Goal: Information Seeking & Learning: Learn about a topic

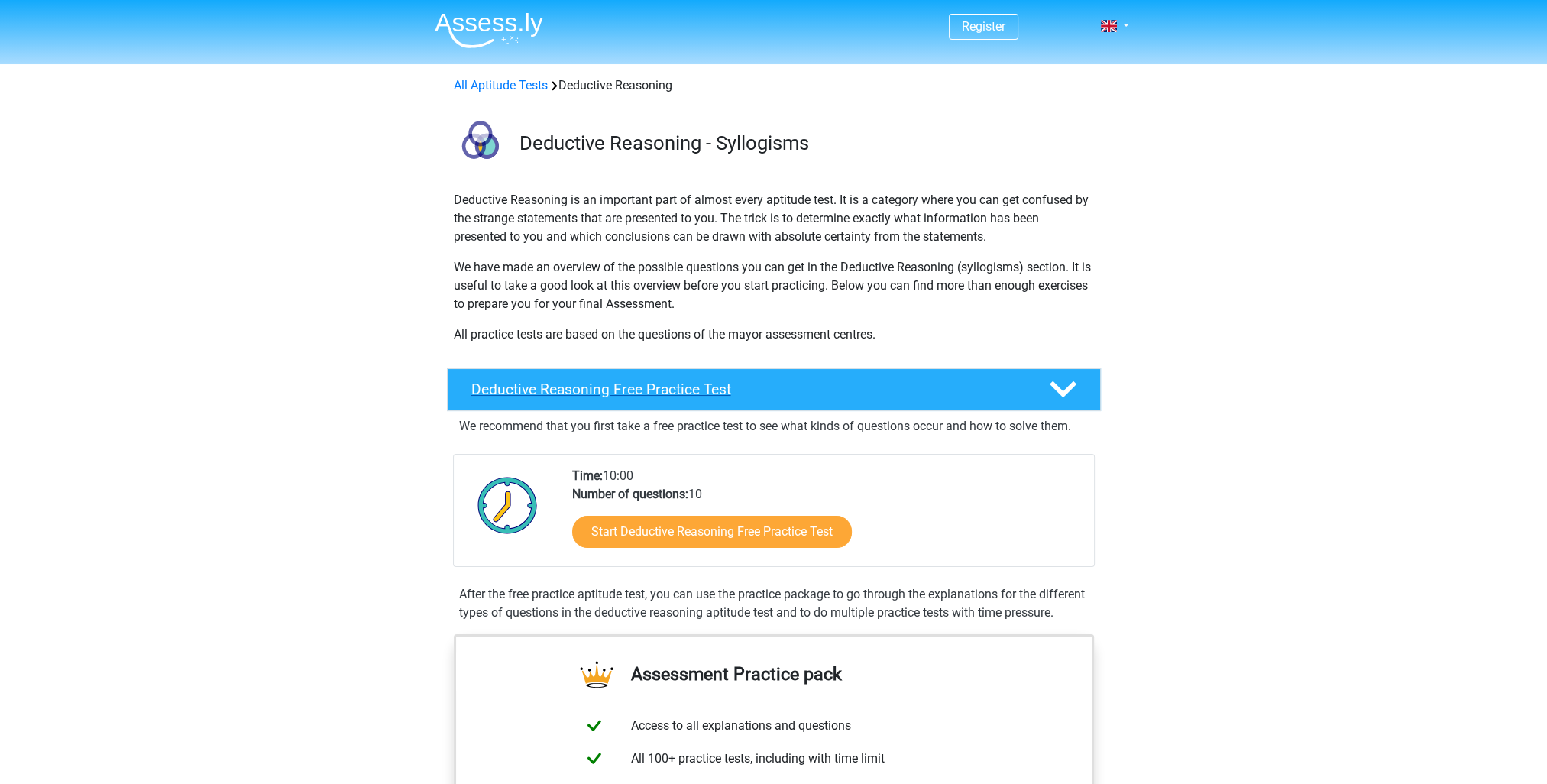
click at [764, 387] on h4 "Deductive Reasoning Free Practice Test" at bounding box center [749, 389] width 553 height 17
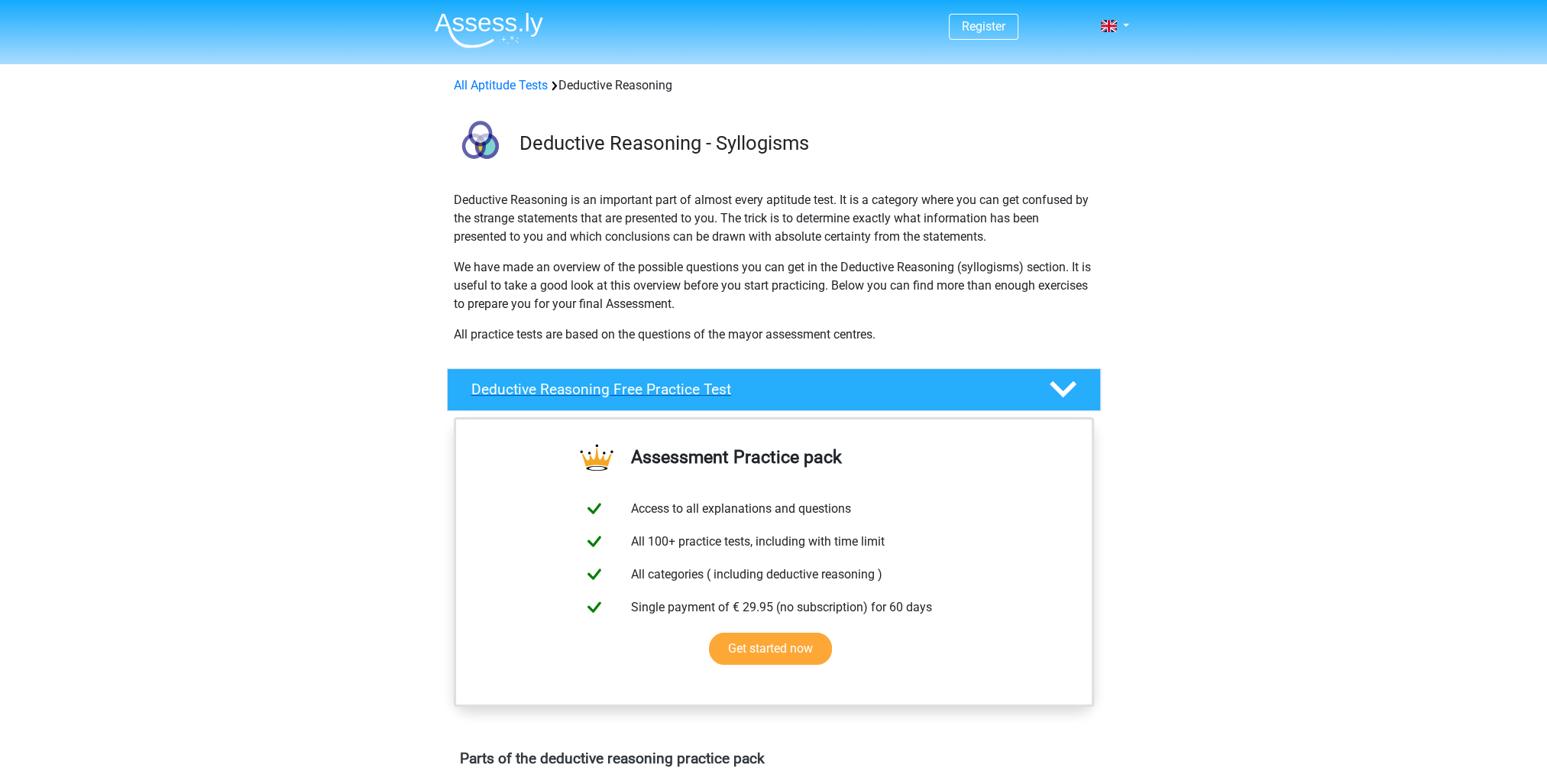
click at [1058, 384] on icon at bounding box center [1063, 389] width 27 height 27
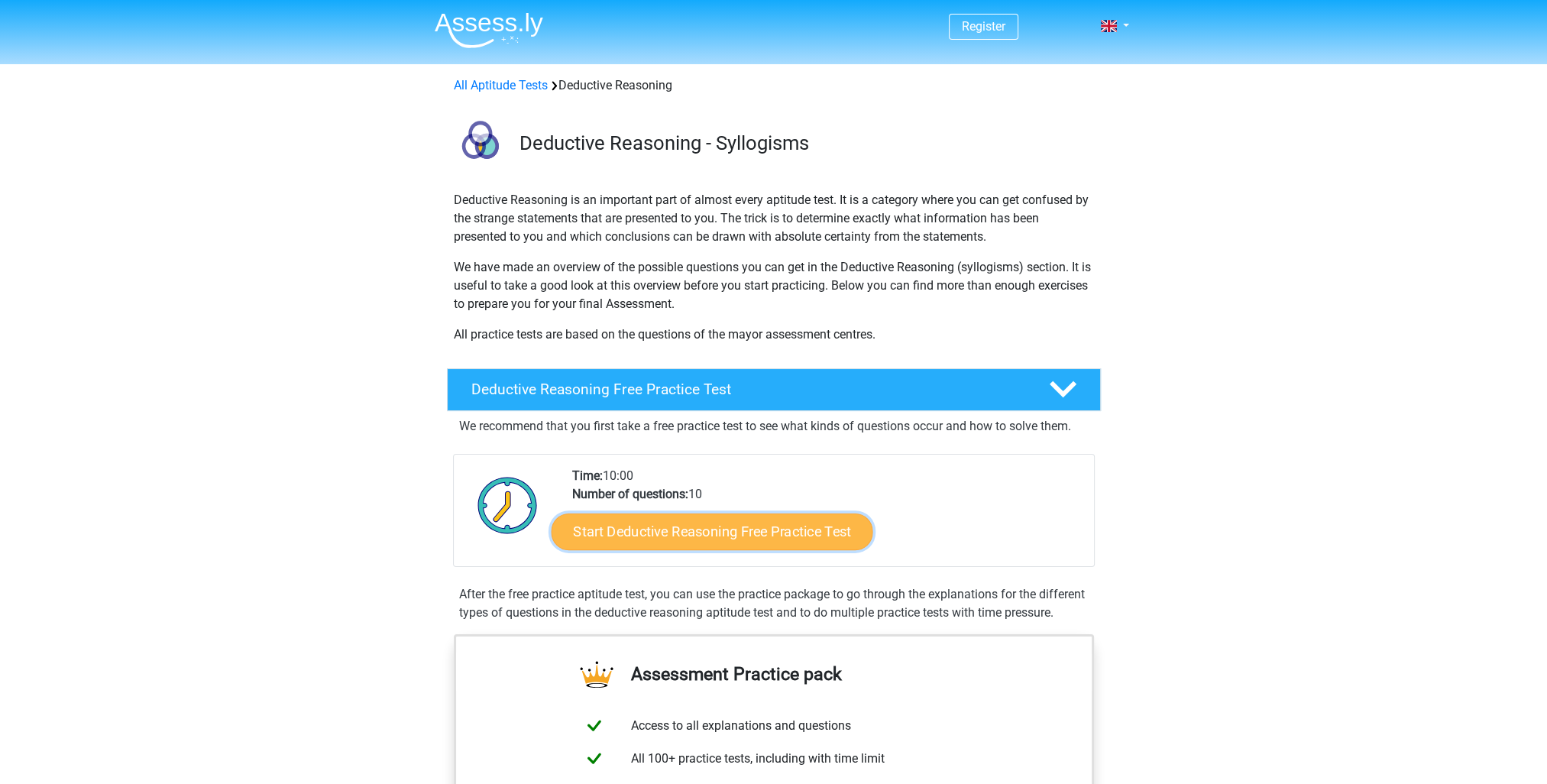
click at [712, 534] on link "Start Deductive Reasoning Free Practice Test" at bounding box center [712, 531] width 322 height 36
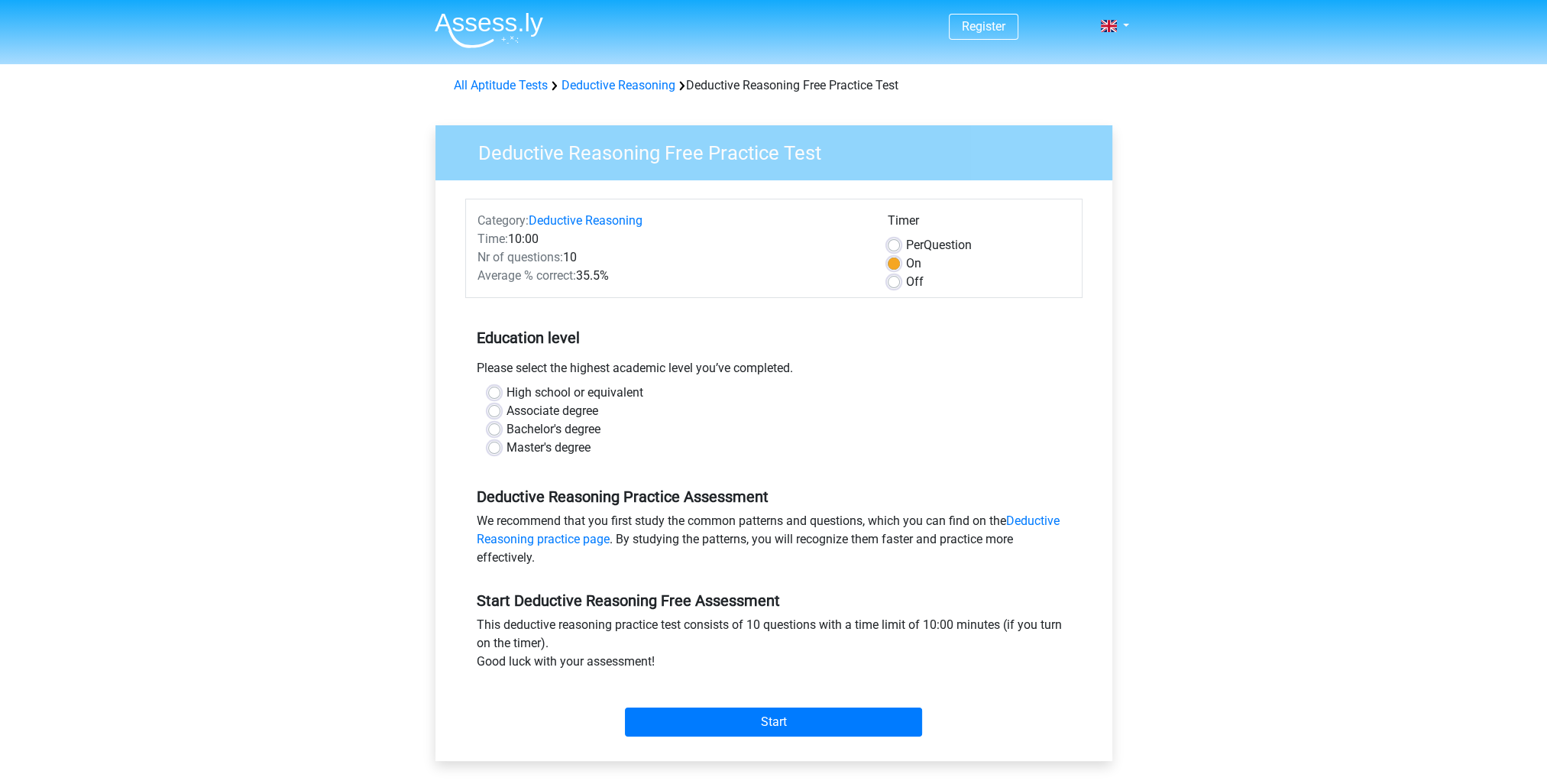
click at [507, 393] on label "High school or equivalent" at bounding box center [575, 392] width 136 height 18
click at [490, 393] on input "High school or equivalent" at bounding box center [494, 391] width 12 height 15
radio input "true"
click at [806, 725] on input "Start" at bounding box center [773, 721] width 297 height 29
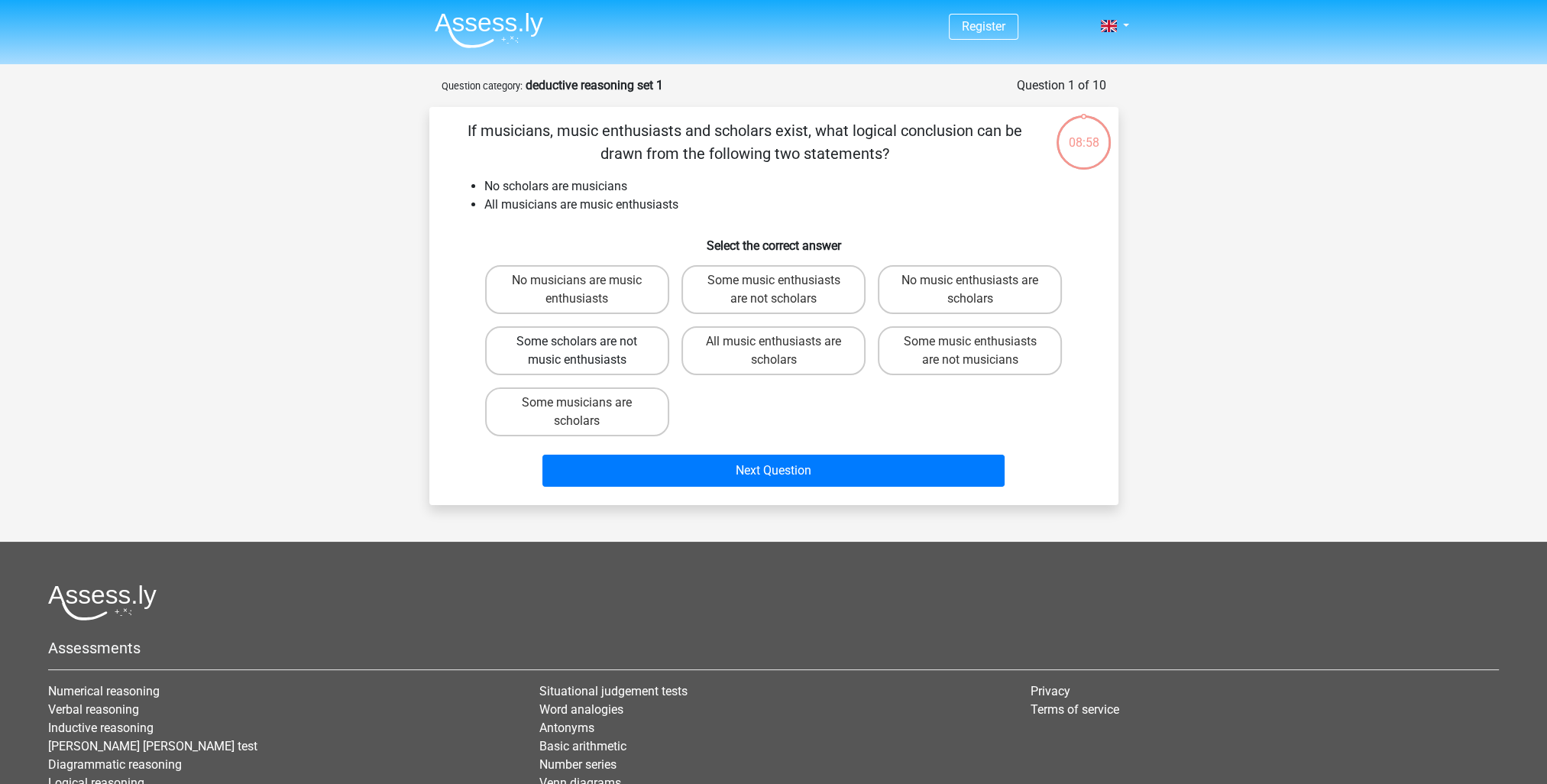
click at [602, 344] on label "Some scholars are not music enthusiasts" at bounding box center [577, 350] width 184 height 49
click at [587, 344] on input "Some scholars are not music enthusiasts" at bounding box center [581, 346] width 10 height 10
radio input "true"
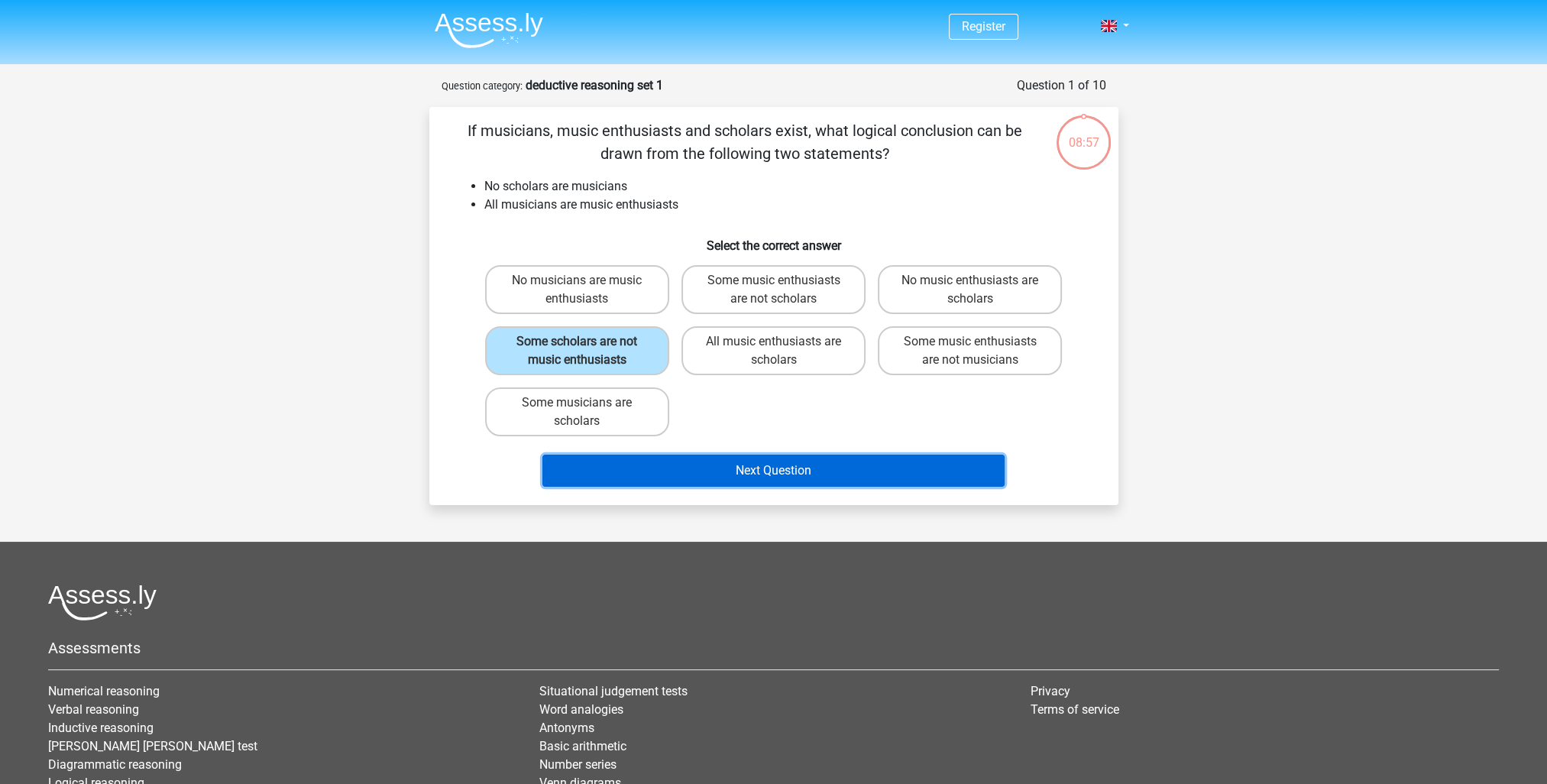
click at [772, 460] on button "Next Question" at bounding box center [773, 470] width 462 height 32
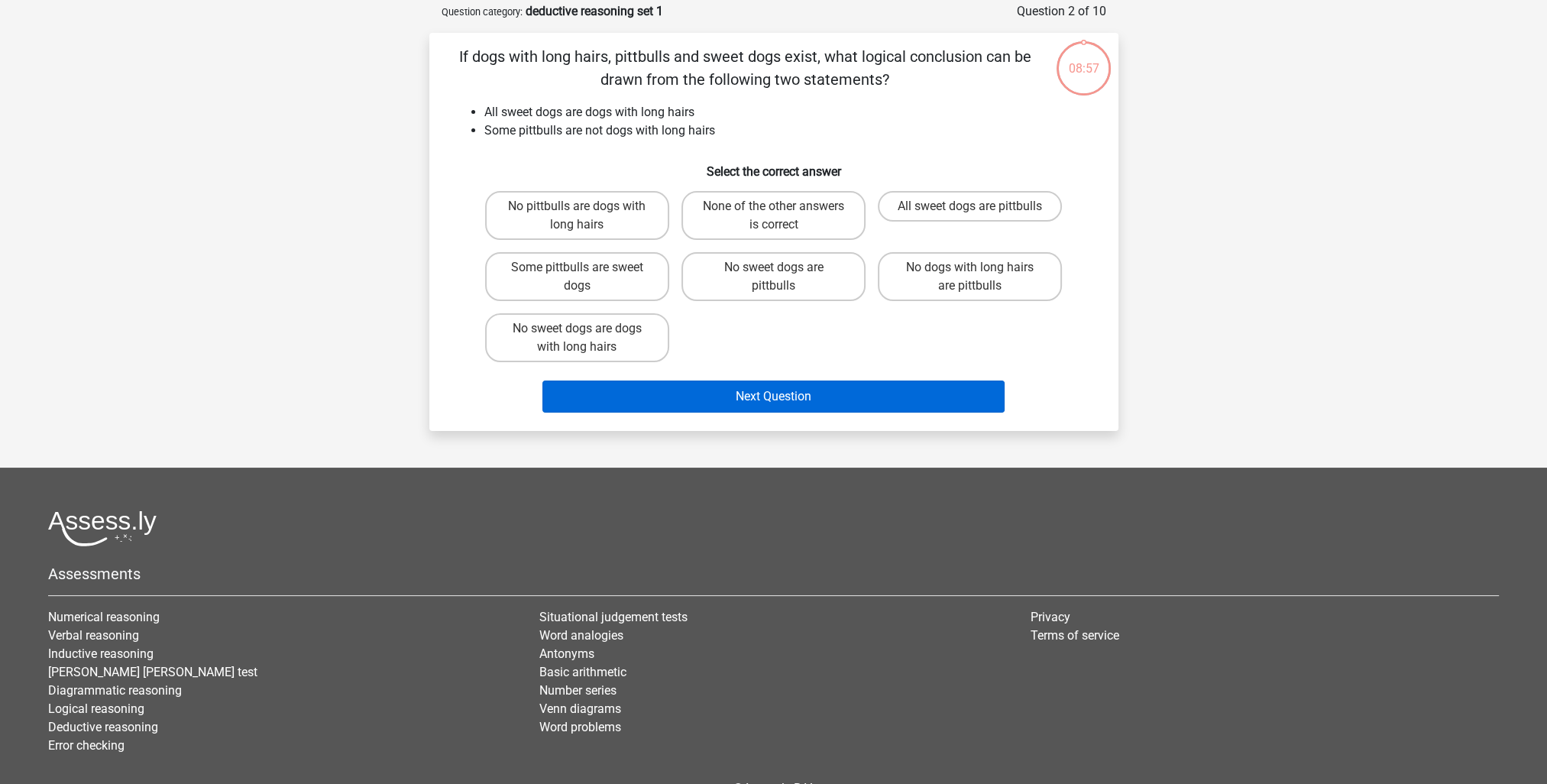
scroll to position [76, 0]
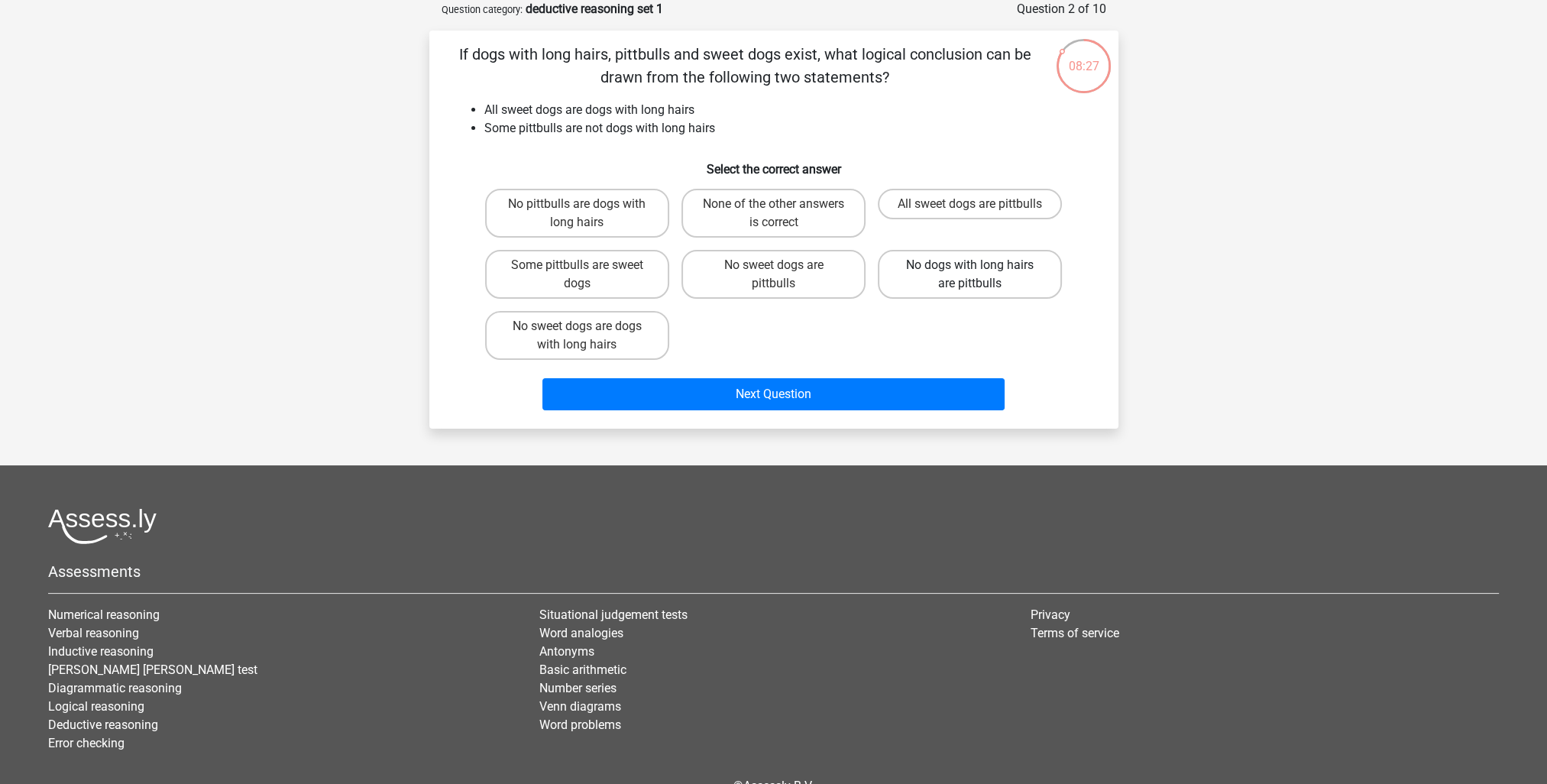
click at [978, 278] on label "No dogs with long hairs are pittbulls" at bounding box center [970, 274] width 184 height 49
click at [978, 275] on input "No dogs with long hairs are pittbulls" at bounding box center [975, 270] width 10 height 10
radio input "true"
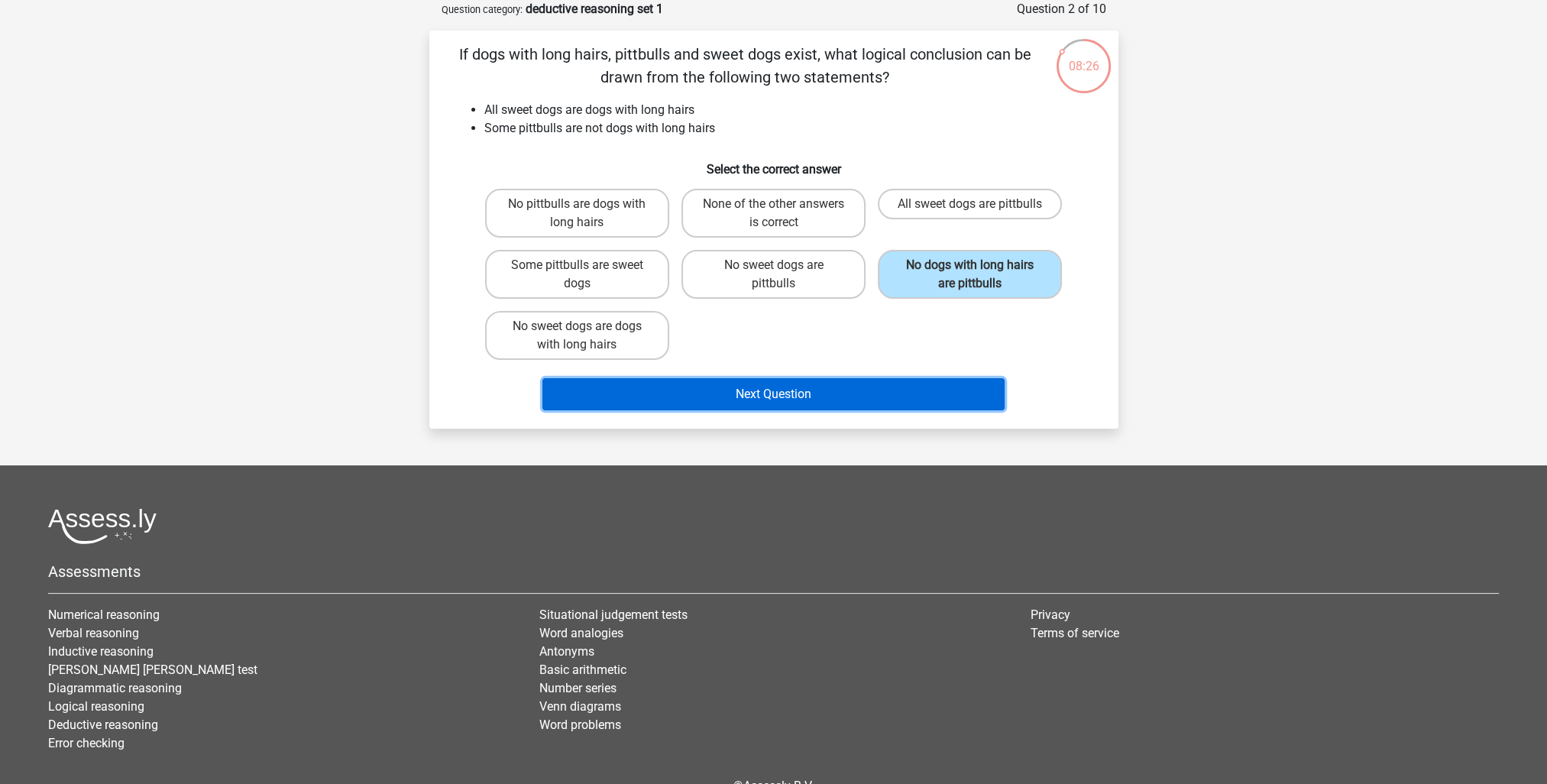
click at [917, 390] on button "Next Question" at bounding box center [773, 394] width 462 height 32
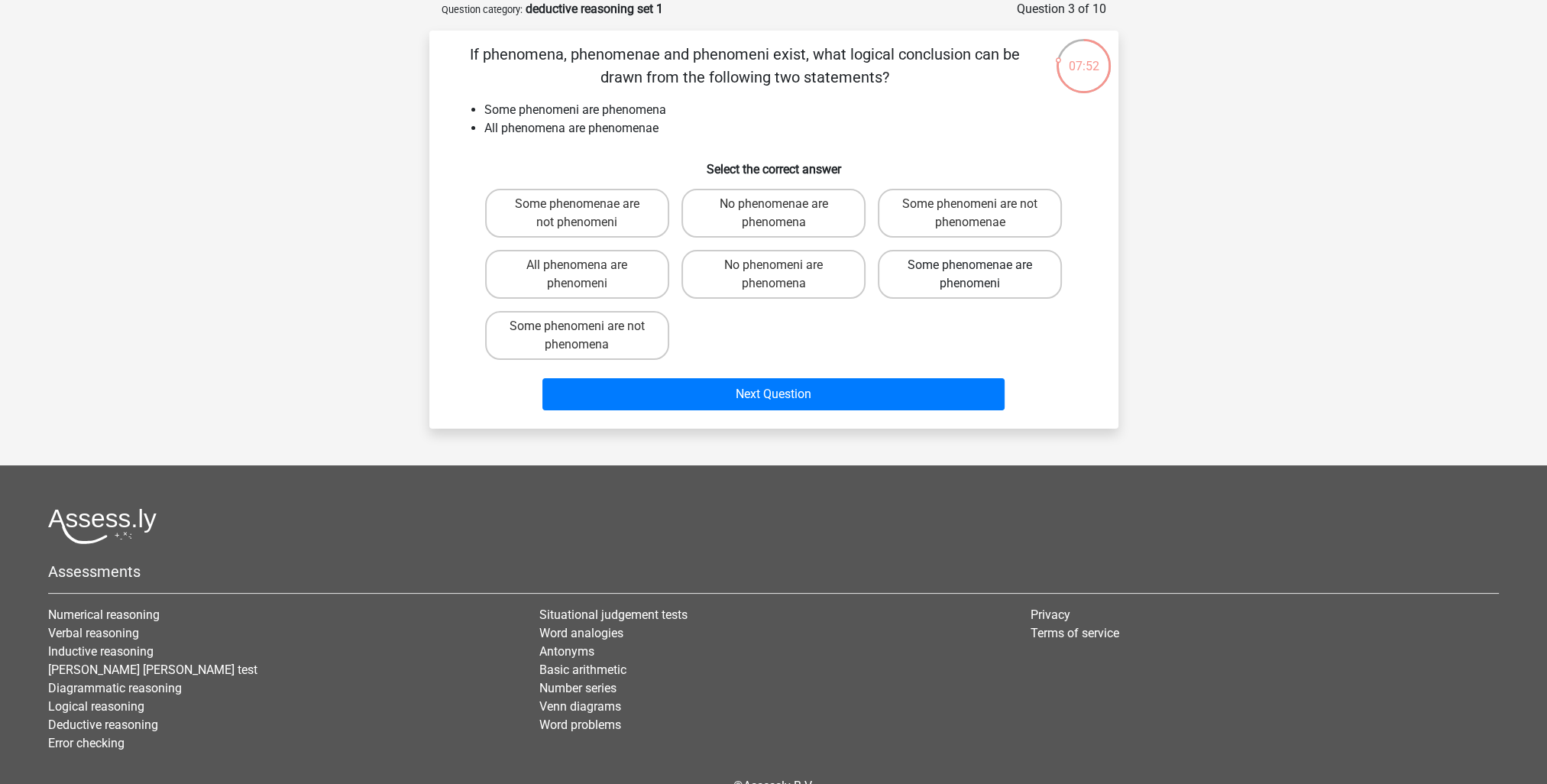
click at [984, 269] on label "Some phenomenae are phenomeni" at bounding box center [970, 274] width 184 height 49
click at [980, 269] on input "Some phenomenae are phenomeni" at bounding box center [975, 270] width 10 height 10
radio input "true"
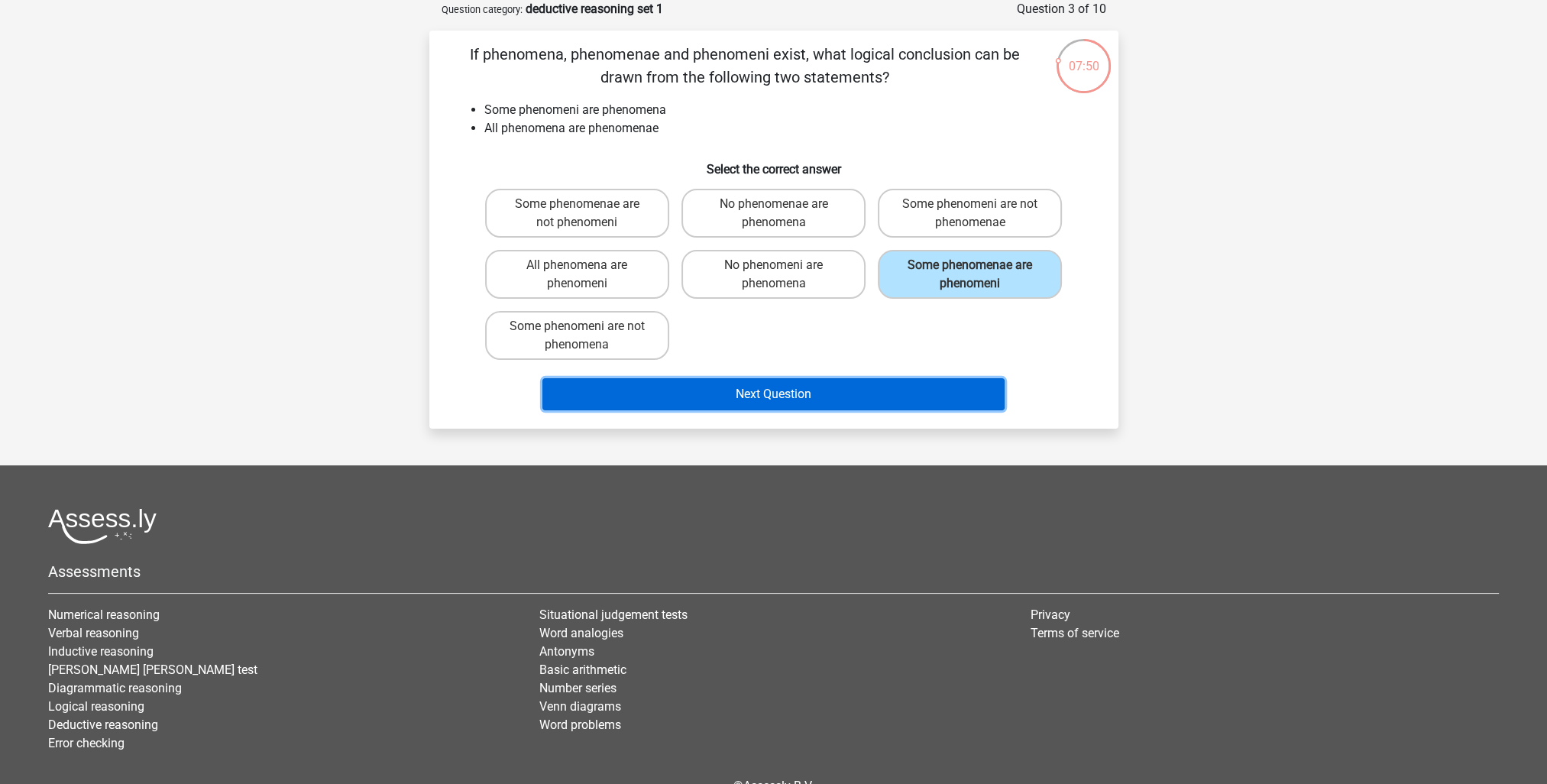
click at [818, 388] on button "Next Question" at bounding box center [773, 394] width 462 height 32
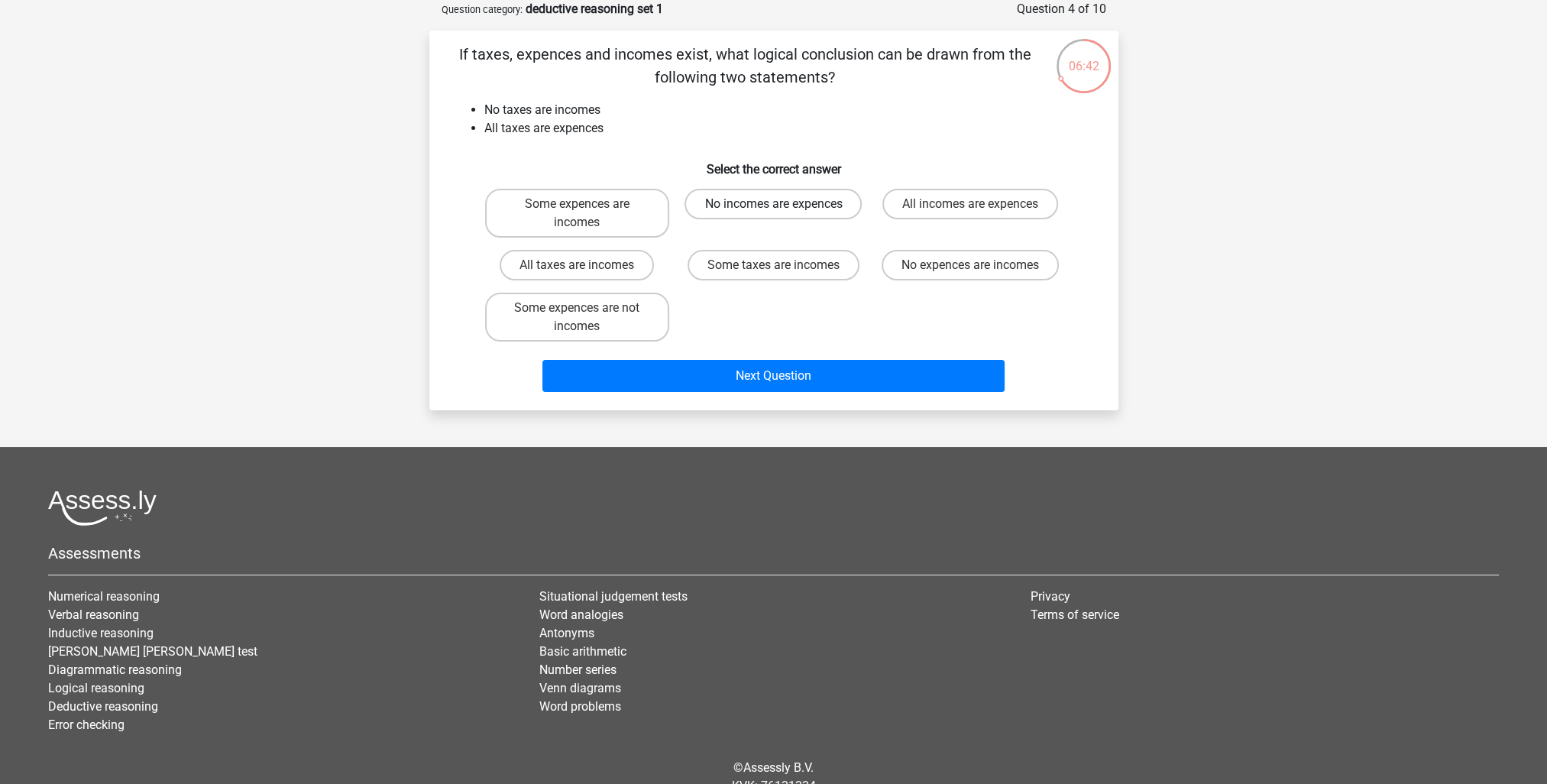
click at [767, 201] on label "No incomes are expences" at bounding box center [773, 204] width 178 height 31
click at [773, 204] on input "No incomes are expences" at bounding box center [778, 208] width 10 height 10
radio input "true"
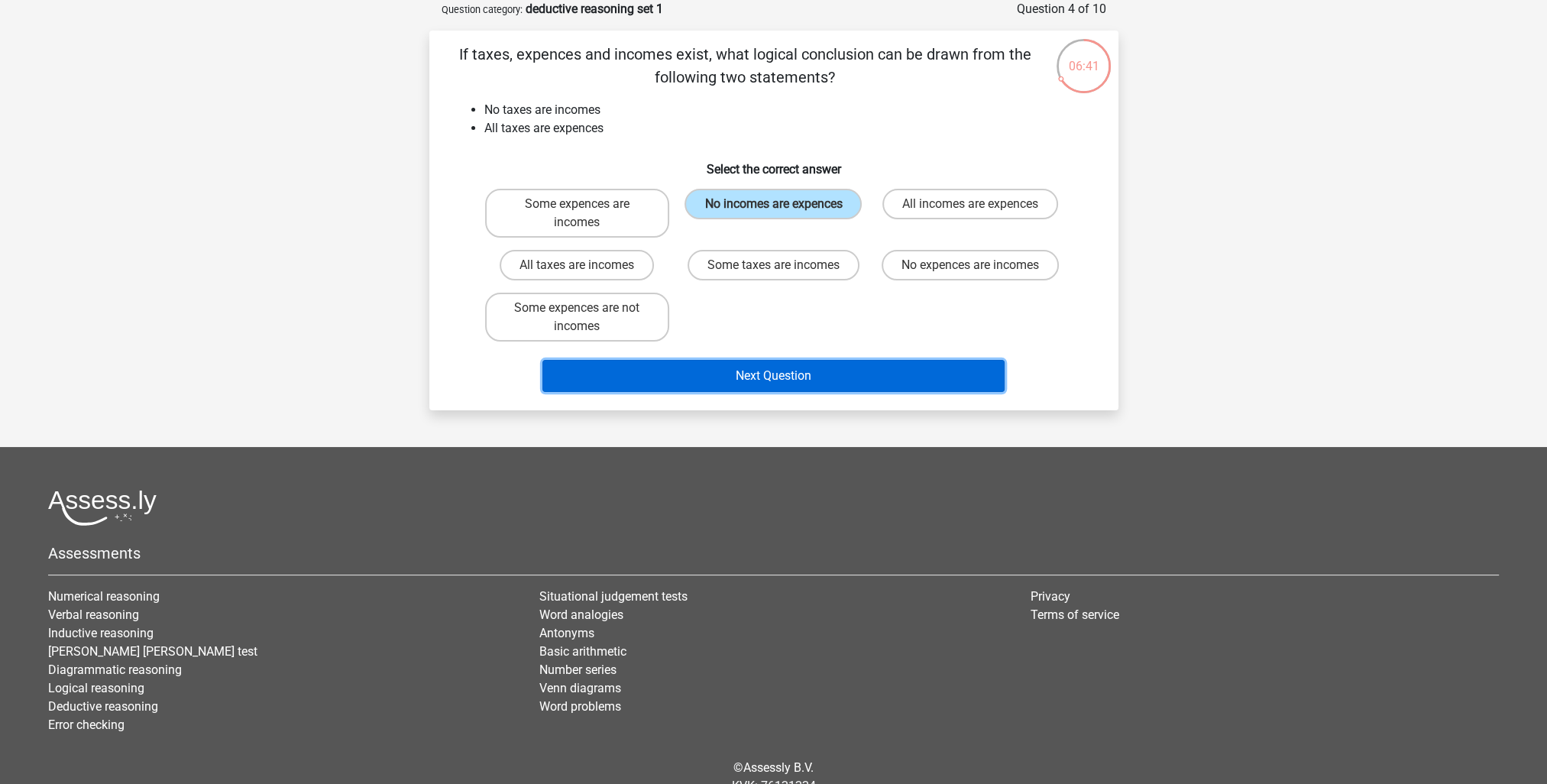
drag, startPoint x: 810, startPoint y: 365, endPoint x: 810, endPoint y: 355, distance: 10.0
click at [810, 363] on button "Next Question" at bounding box center [773, 376] width 462 height 32
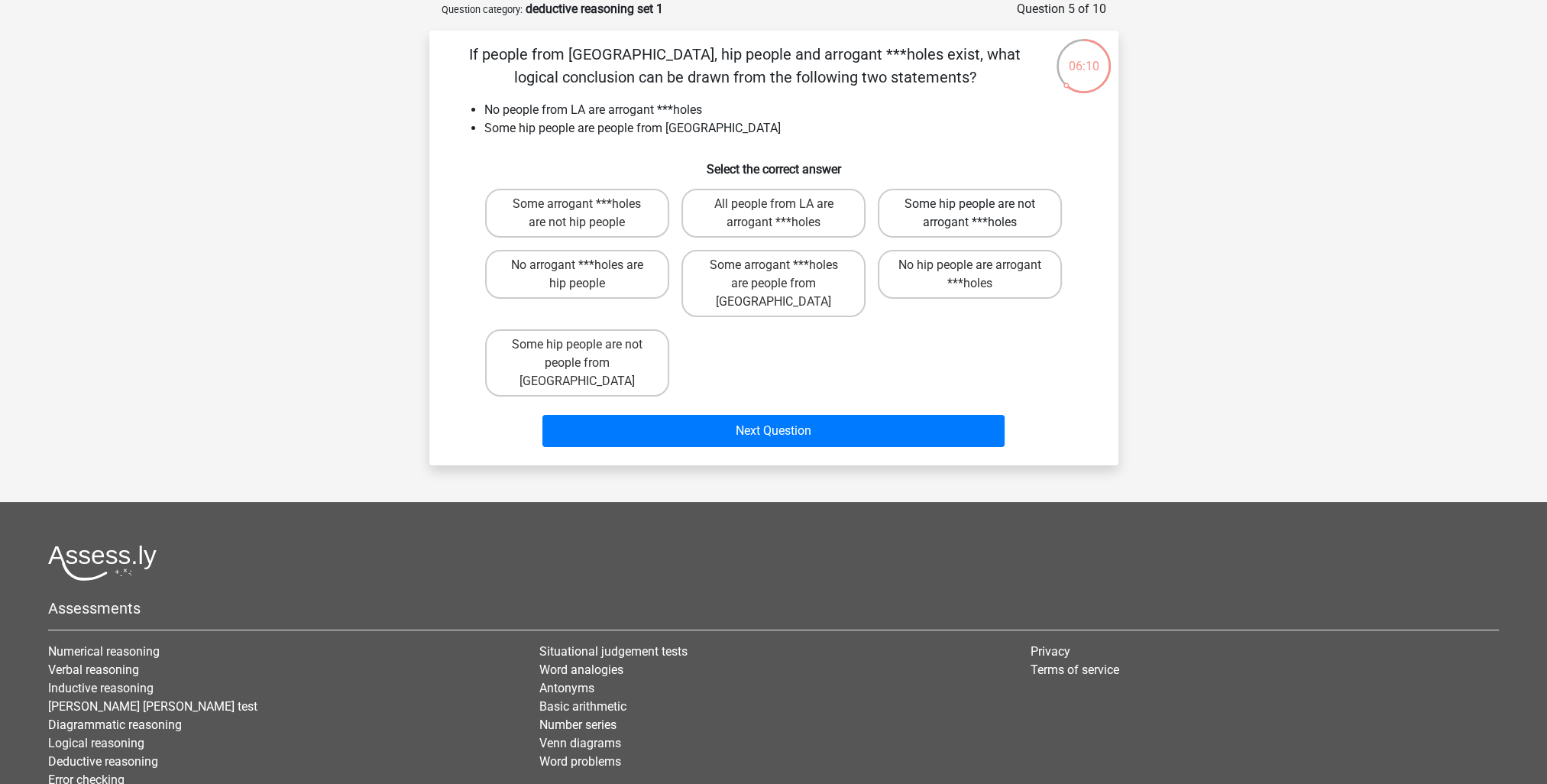
click at [944, 202] on label "Some hip people are not arrogant ***holes" at bounding box center [970, 213] width 184 height 49
click at [971, 204] on input "Some hip people are not arrogant ***holes" at bounding box center [975, 208] width 10 height 10
radio input "true"
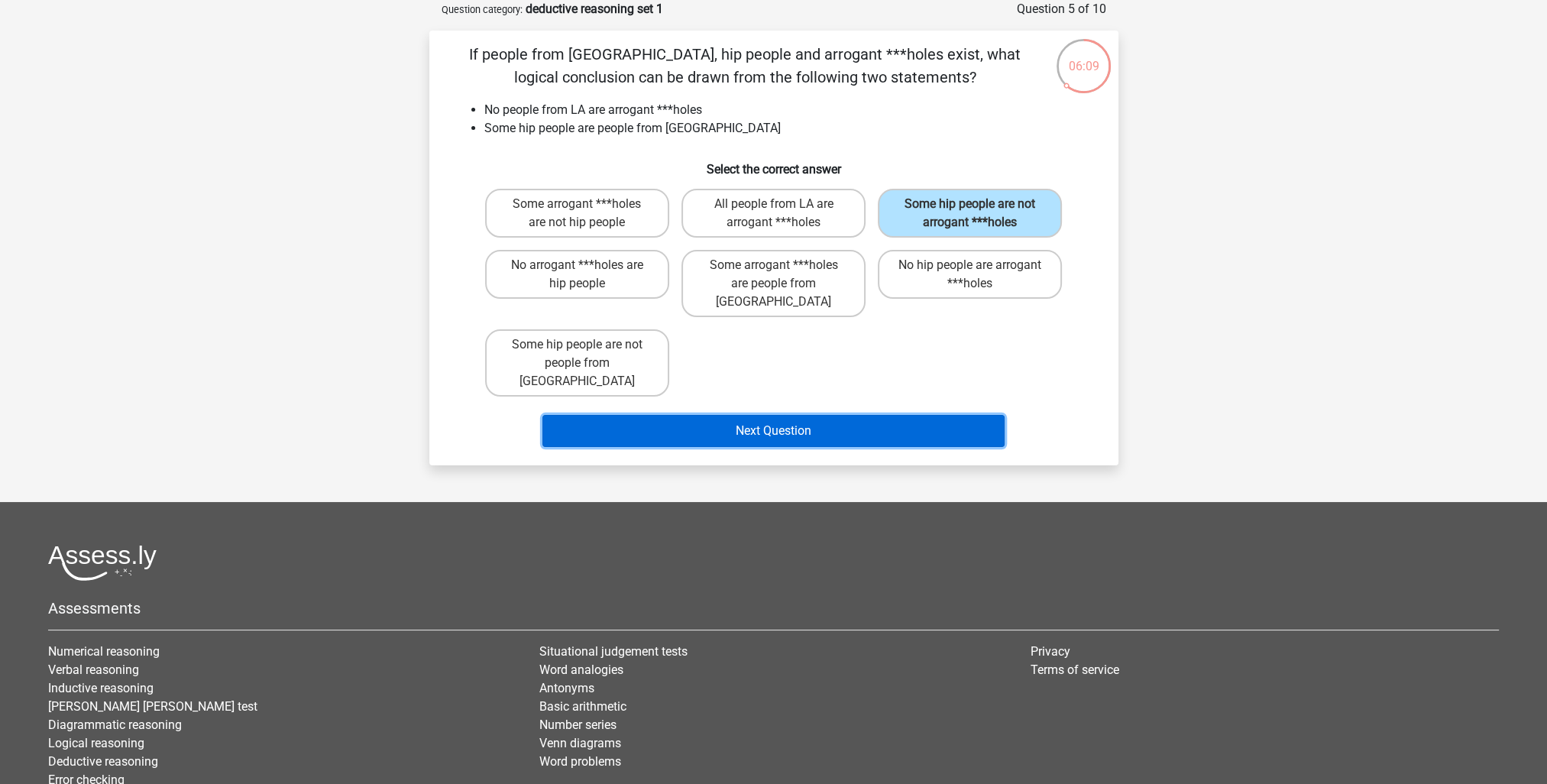
click at [786, 415] on button "Next Question" at bounding box center [773, 430] width 462 height 32
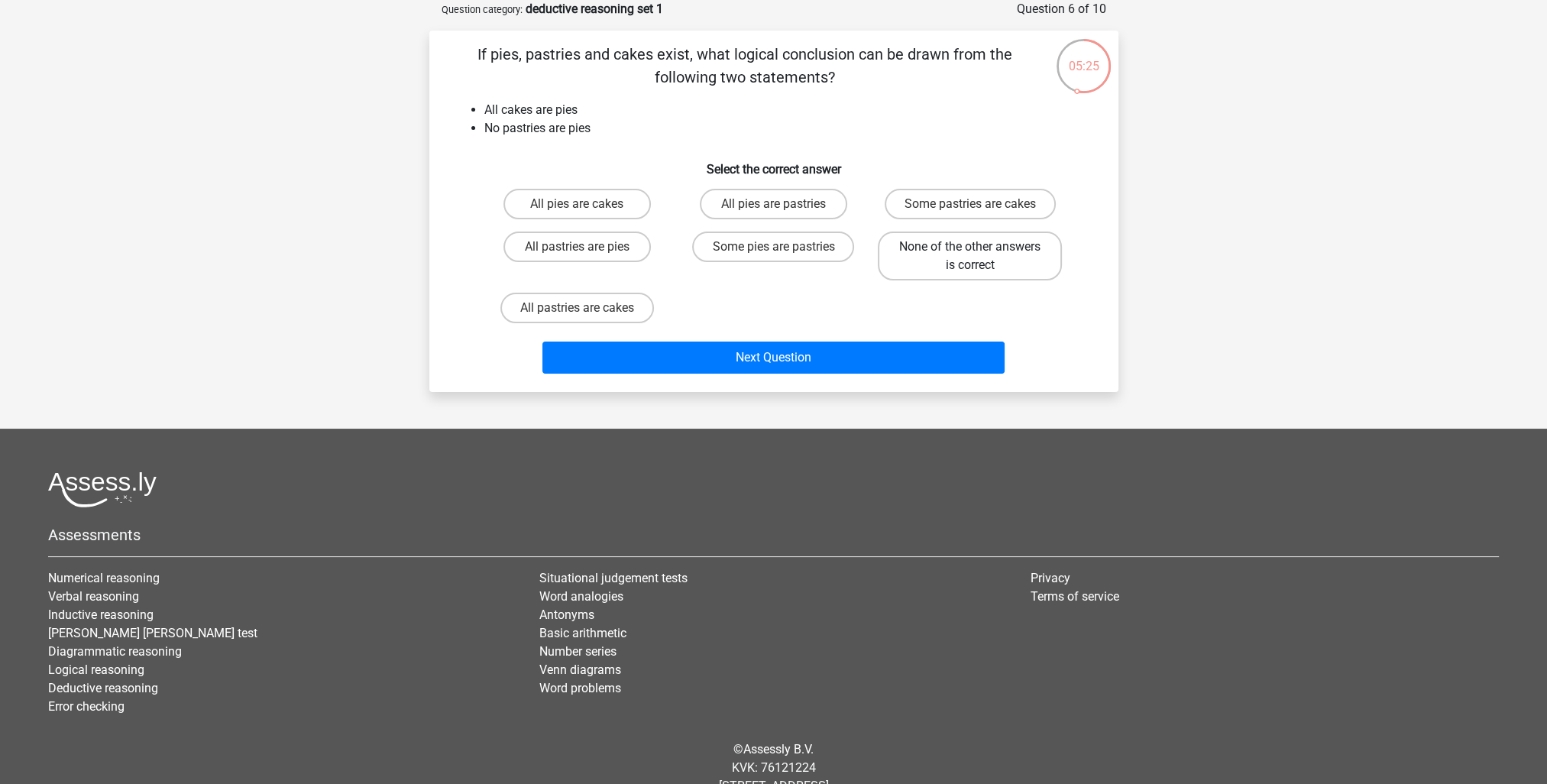
click at [959, 270] on label "None of the other answers is correct" at bounding box center [970, 256] width 184 height 49
click at [971, 257] on input "None of the other answers is correct" at bounding box center [975, 251] width 10 height 10
radio input "true"
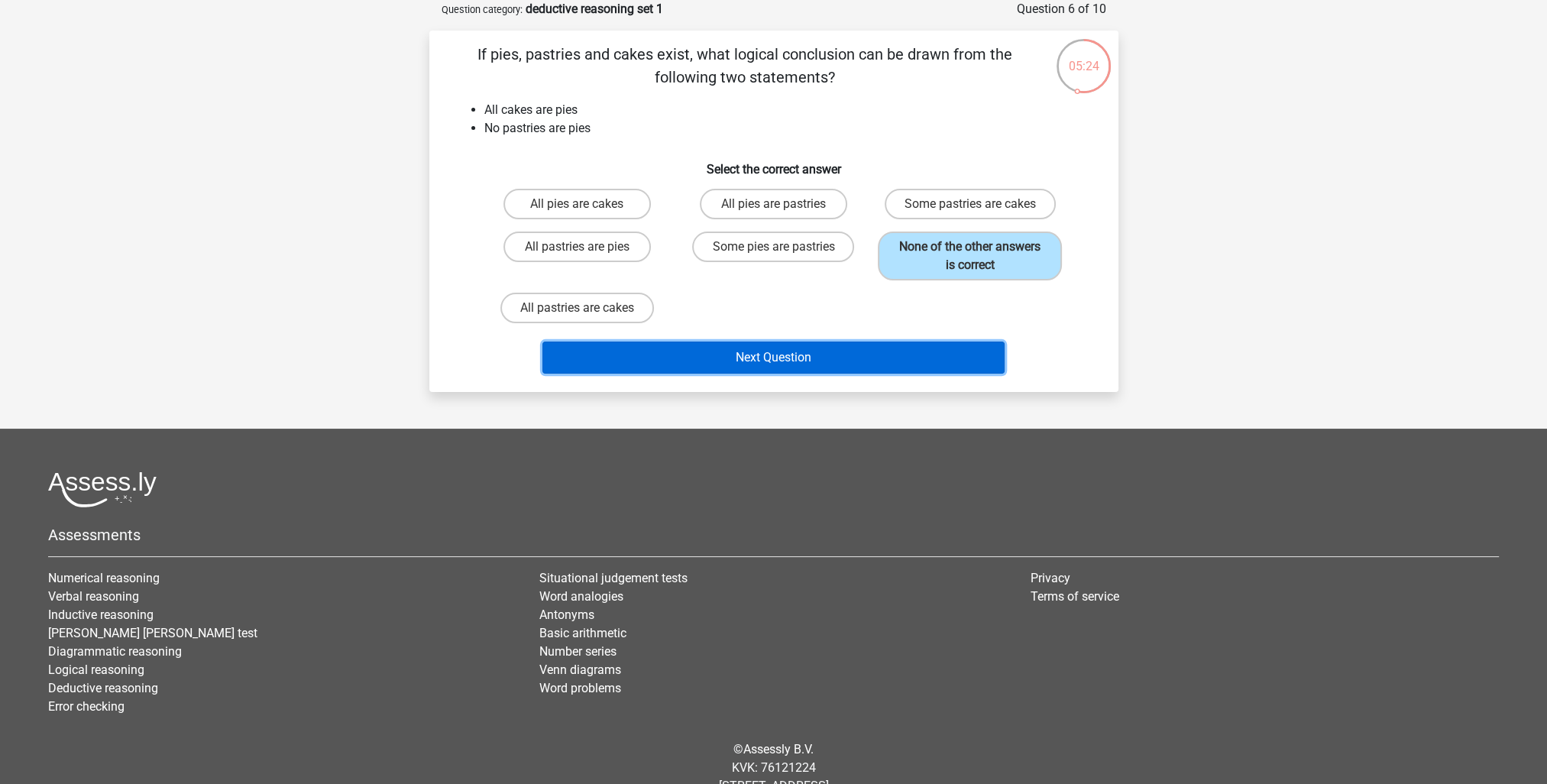
click at [842, 351] on button "Next Question" at bounding box center [773, 358] width 462 height 32
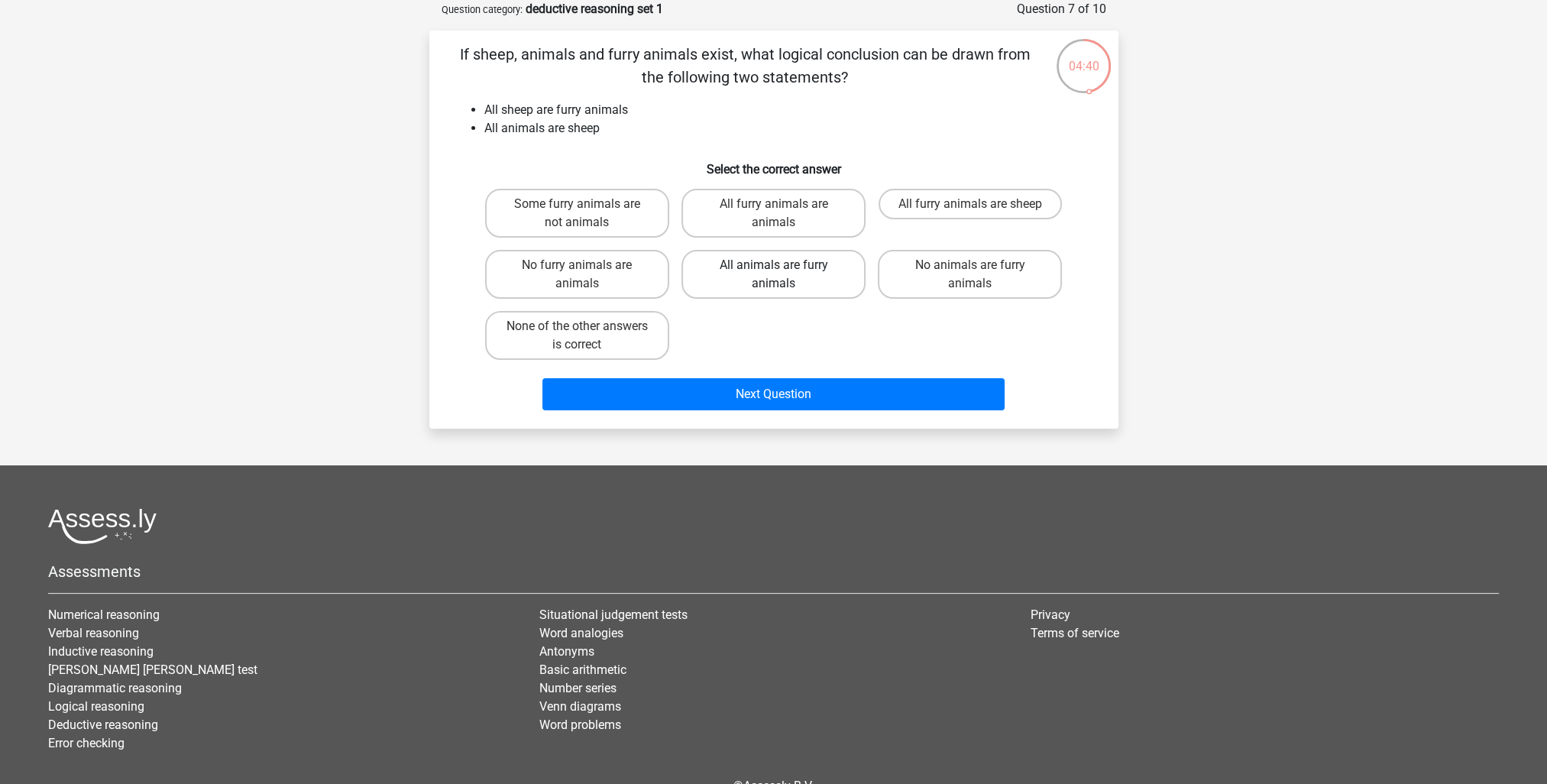
click at [756, 268] on label "All animals are furry animals" at bounding box center [773, 274] width 184 height 49
click at [773, 268] on input "All animals are furry animals" at bounding box center [778, 270] width 10 height 10
radio input "true"
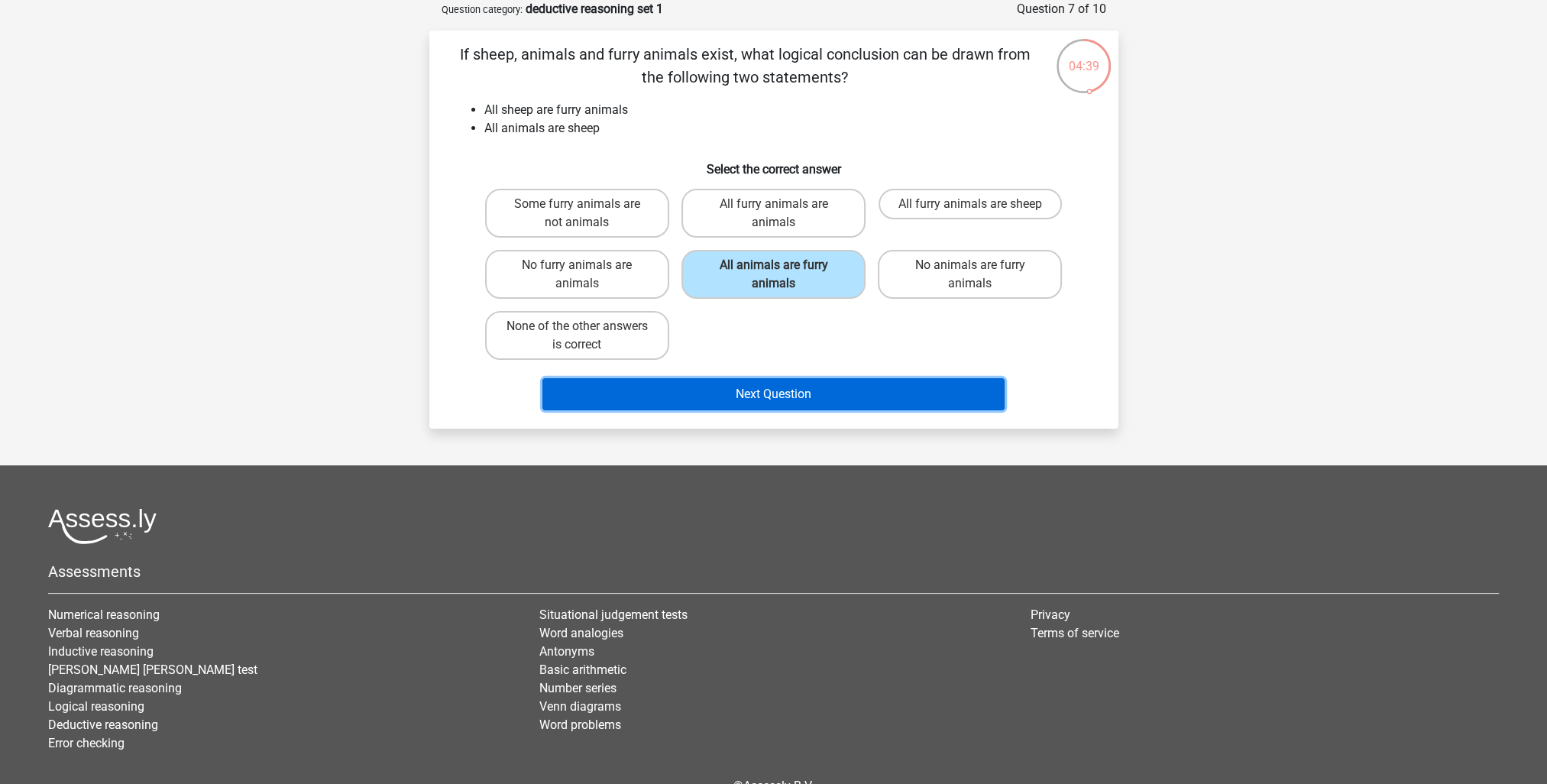
drag, startPoint x: 761, startPoint y: 387, endPoint x: 756, endPoint y: 379, distance: 9.4
click at [758, 384] on button "Next Question" at bounding box center [773, 394] width 462 height 32
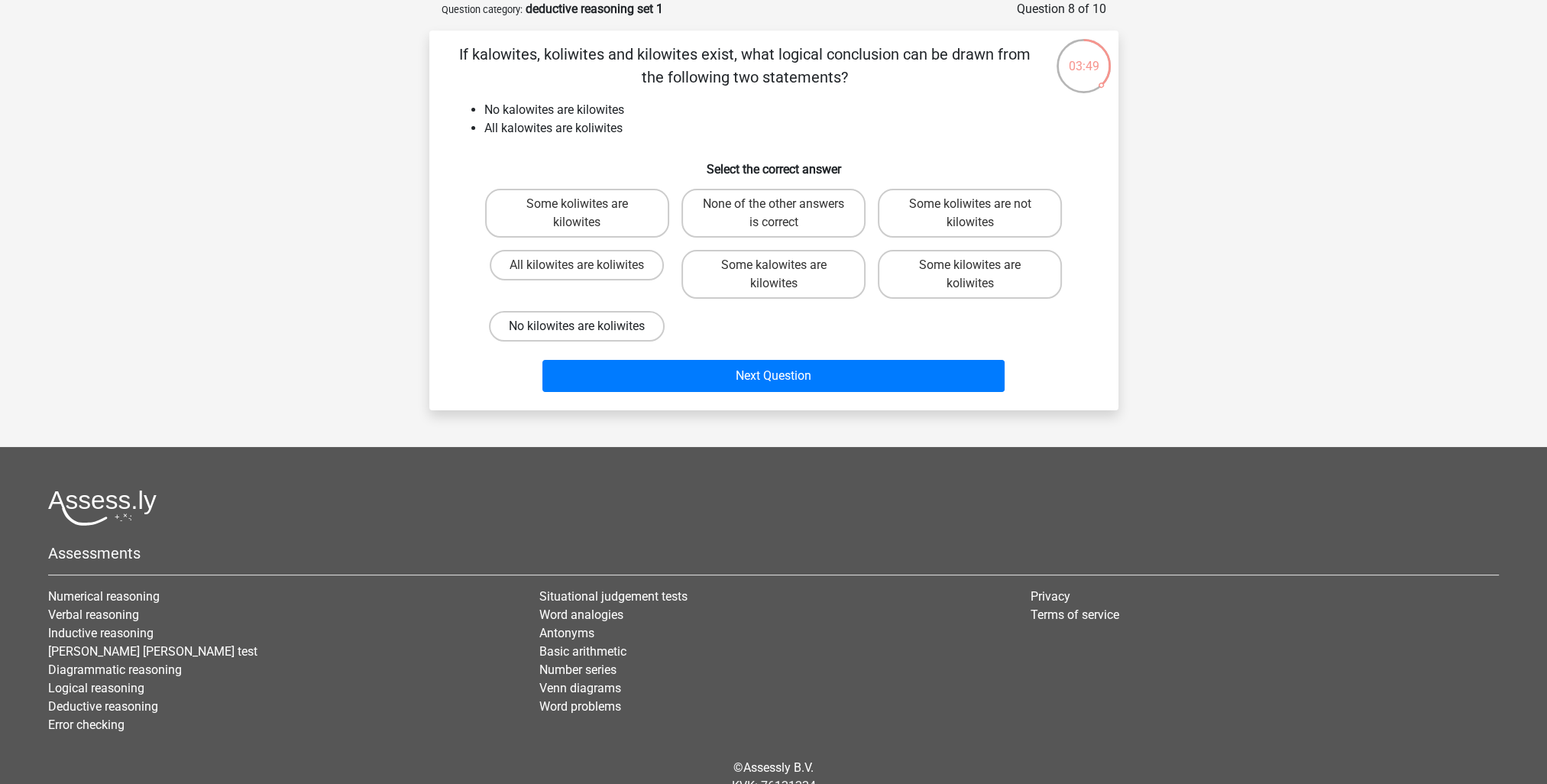
click at [562, 325] on label "No kilowites are koliwites" at bounding box center [577, 326] width 176 height 31
click at [576, 326] on input "No kilowites are koliwites" at bounding box center [581, 331] width 10 height 10
radio input "true"
click at [559, 325] on label "No kilowites are koliwites" at bounding box center [577, 326] width 176 height 31
click at [576, 326] on input "No kilowites are koliwites" at bounding box center [581, 331] width 10 height 10
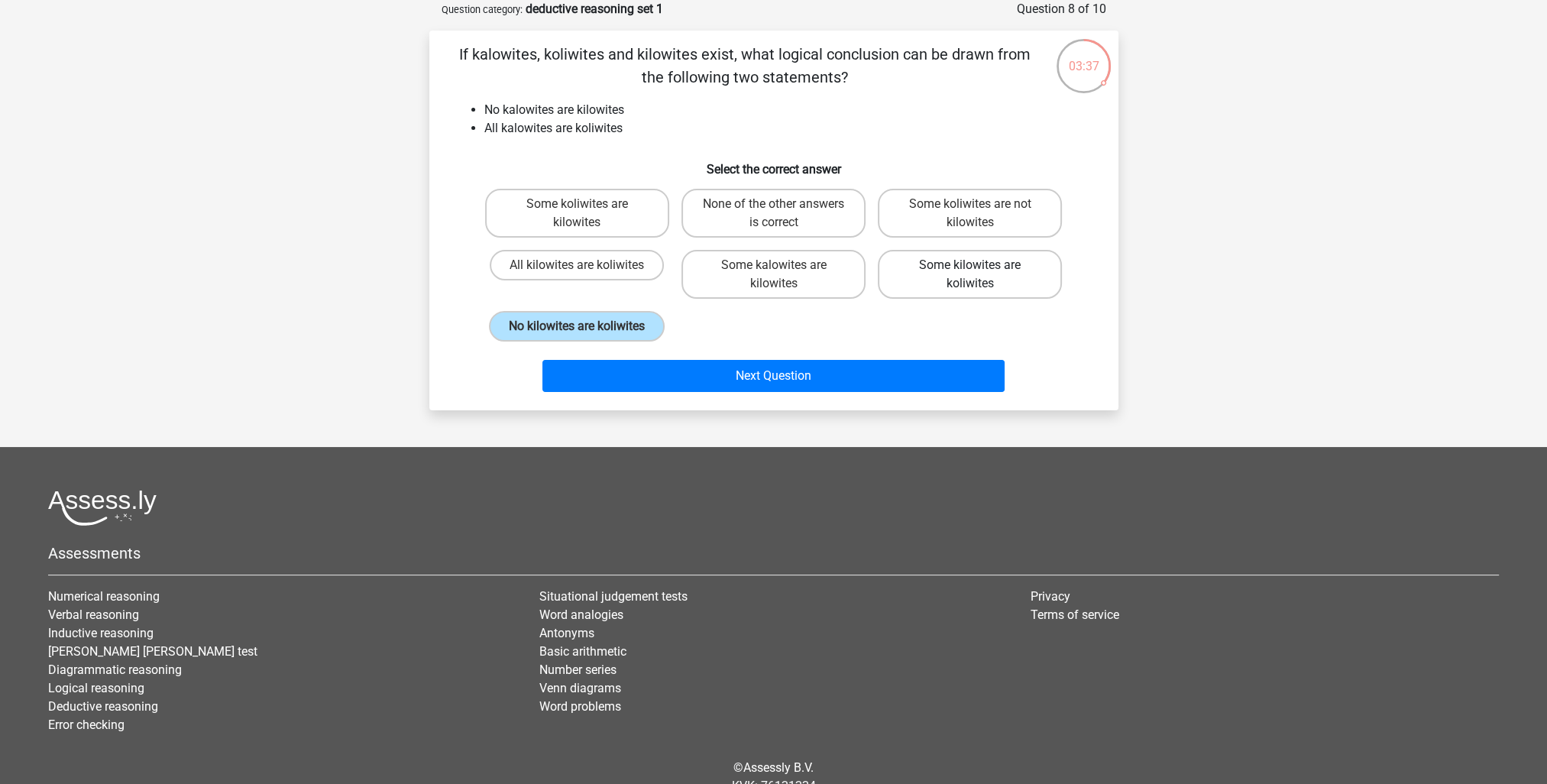
drag, startPoint x: 979, startPoint y: 268, endPoint x: 967, endPoint y: 270, distance: 12.2
click at [972, 269] on input "Some kilowites are koliwites" at bounding box center [975, 270] width 10 height 10
radio input "true"
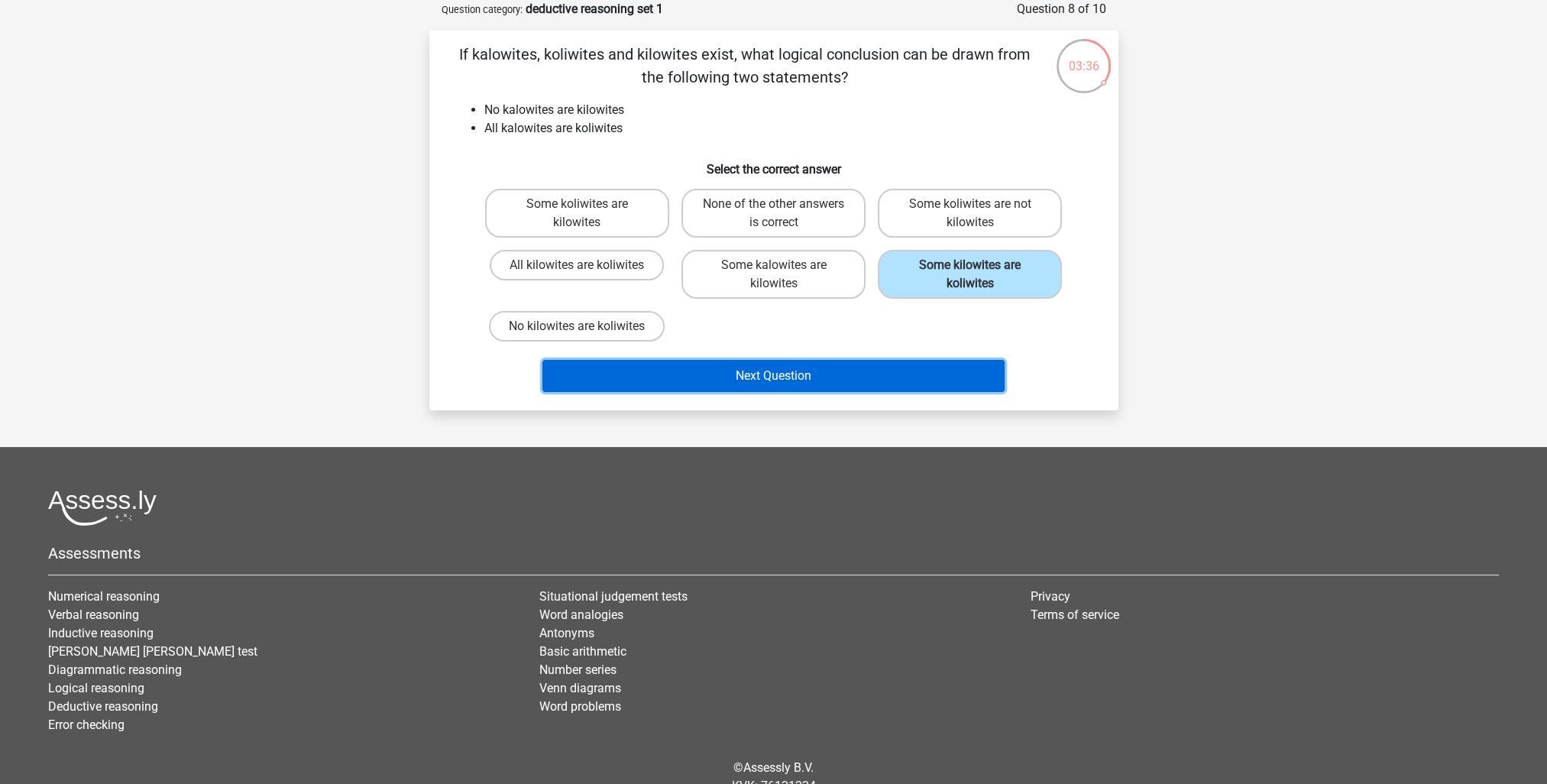
click at [849, 371] on button "Next Question" at bounding box center [773, 376] width 462 height 32
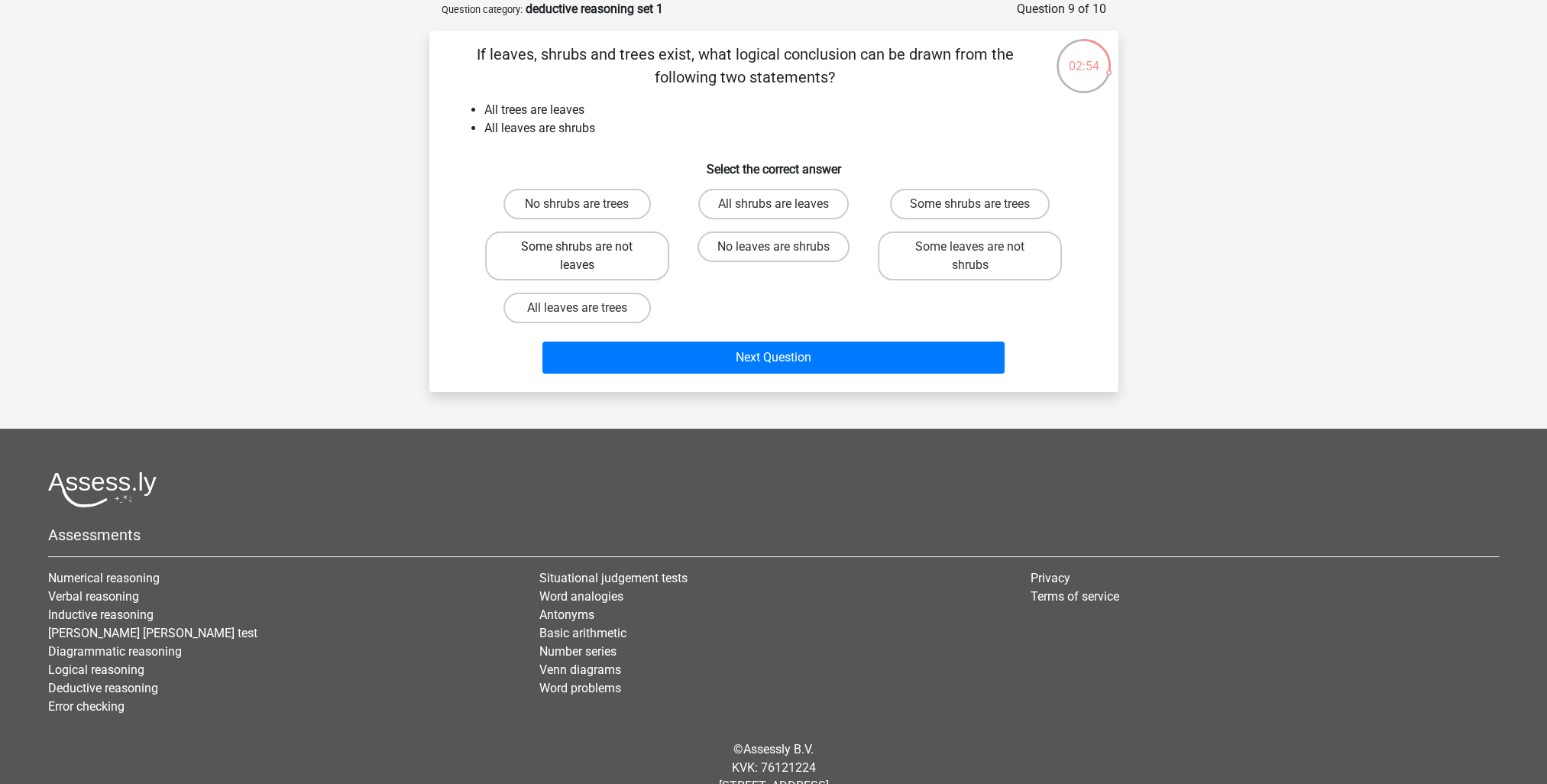
click at [584, 263] on label "Some shrubs are not leaves" at bounding box center [577, 256] width 184 height 49
click at [584, 257] on input "Some shrubs are not leaves" at bounding box center [581, 251] width 10 height 10
radio input "true"
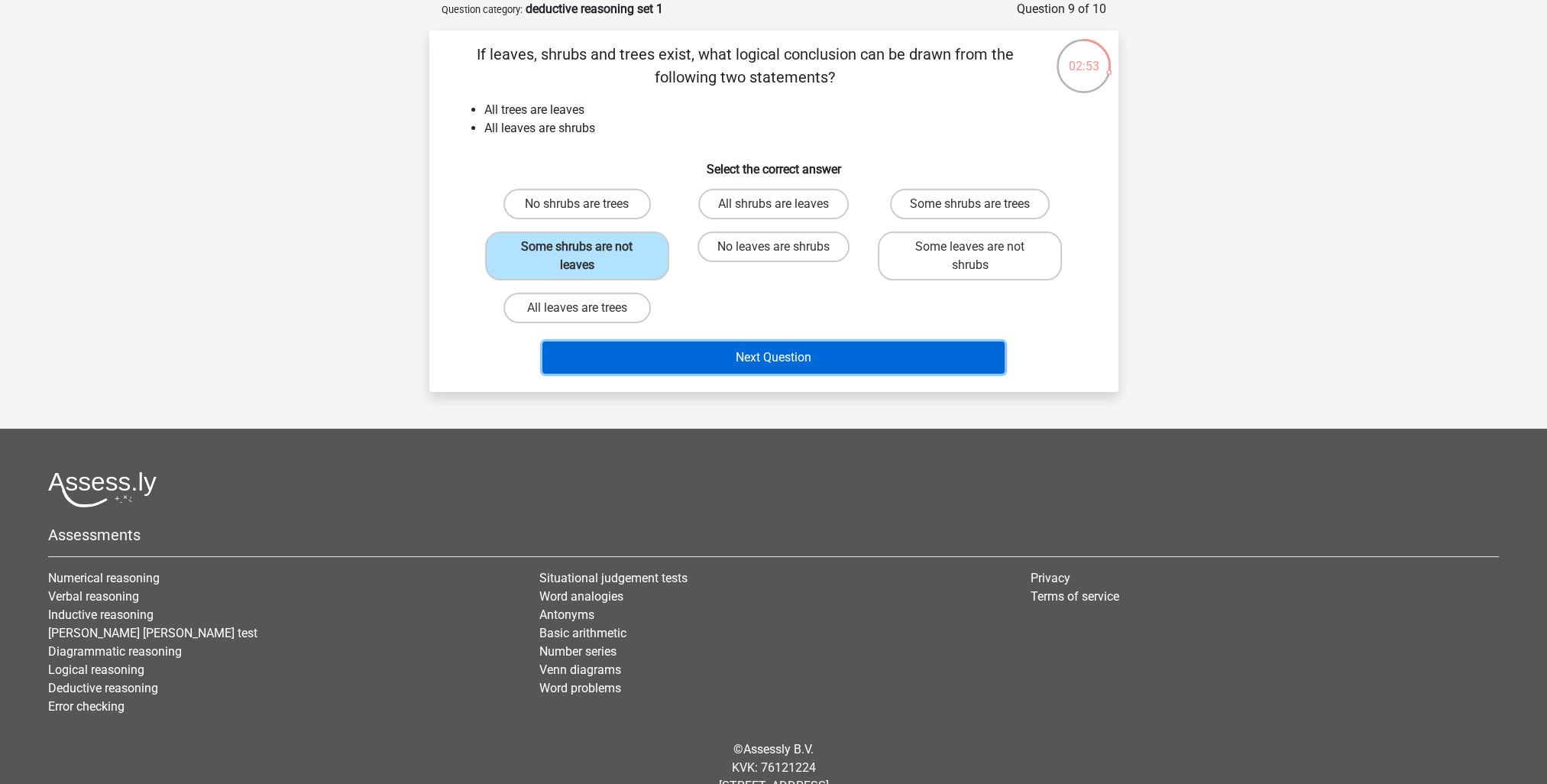
click at [786, 354] on button "Next Question" at bounding box center [773, 358] width 462 height 32
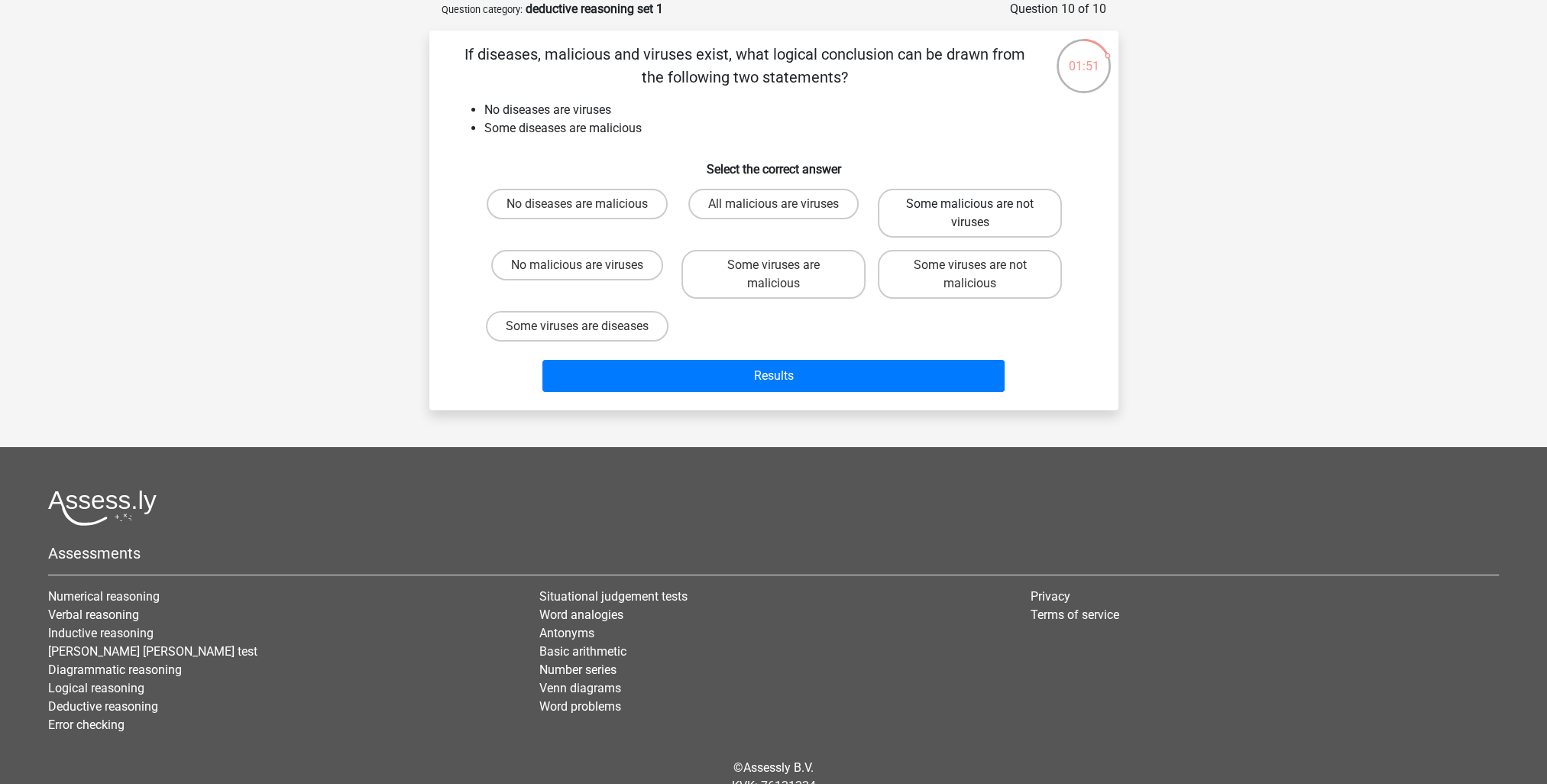
click at [958, 208] on label "Some malicious are not viruses" at bounding box center [970, 213] width 184 height 49
click at [971, 208] on input "Some malicious are not viruses" at bounding box center [975, 208] width 10 height 10
radio input "true"
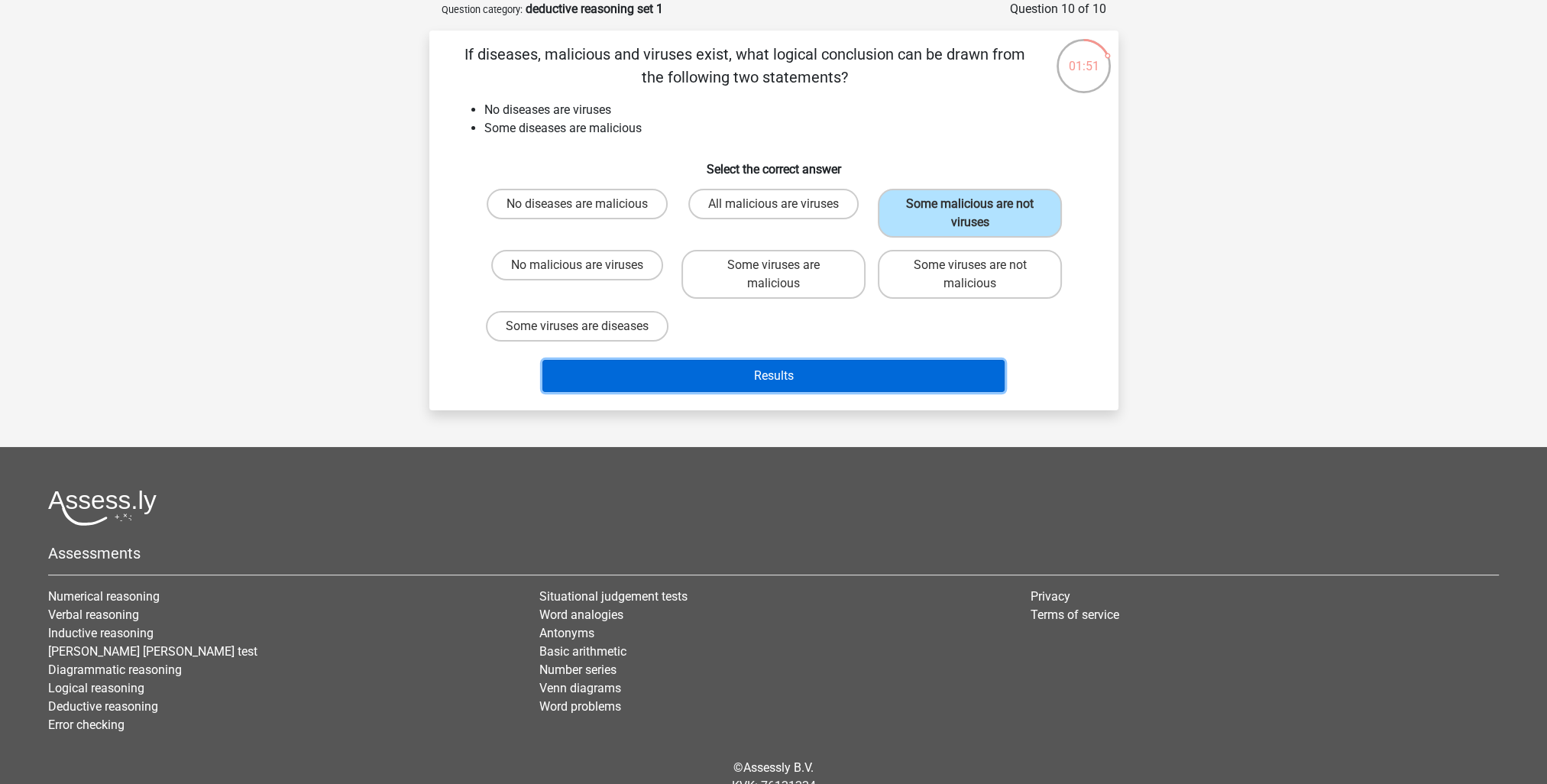
click at [867, 377] on button "Results" at bounding box center [773, 376] width 462 height 32
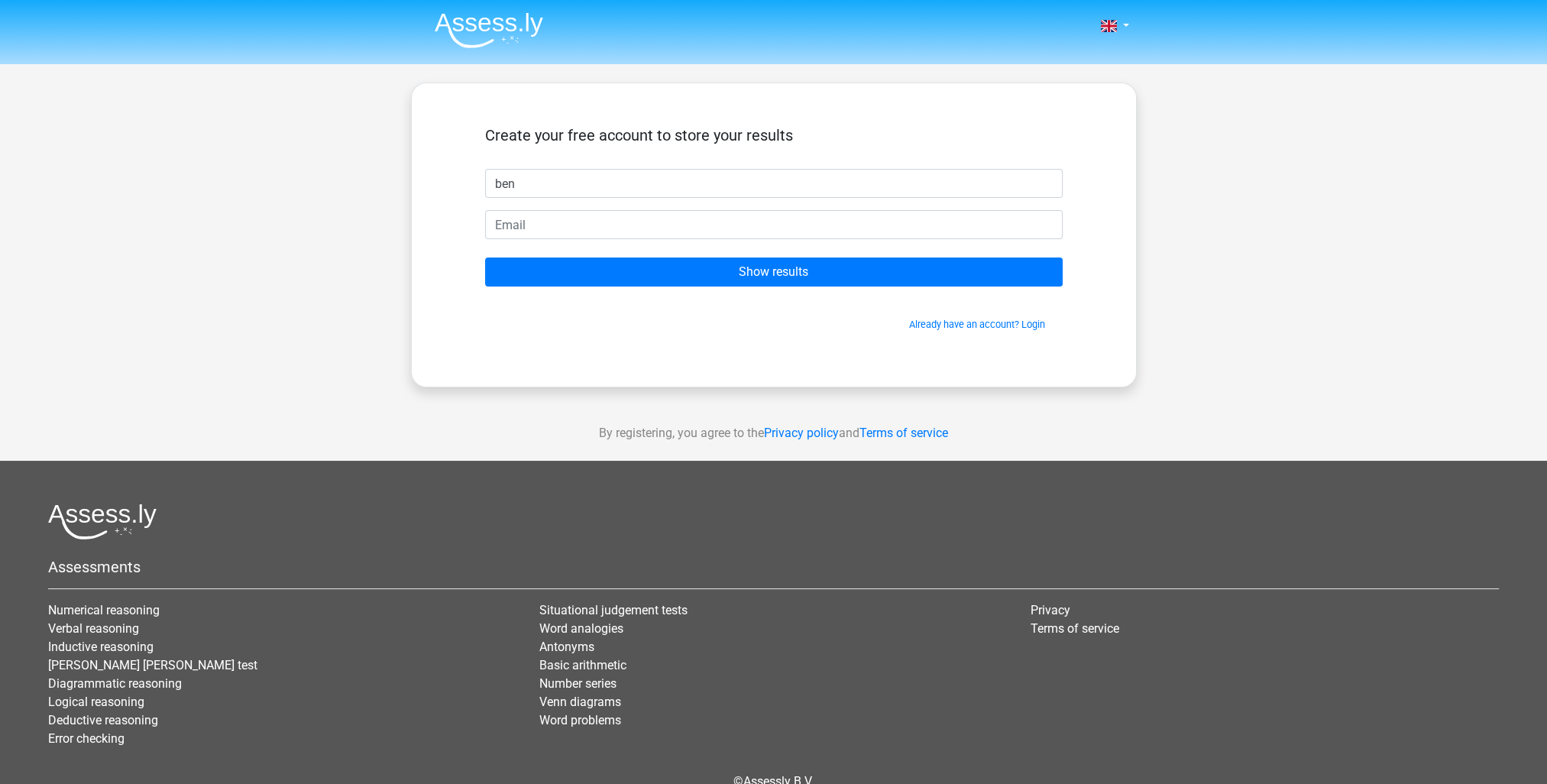
type input "ben"
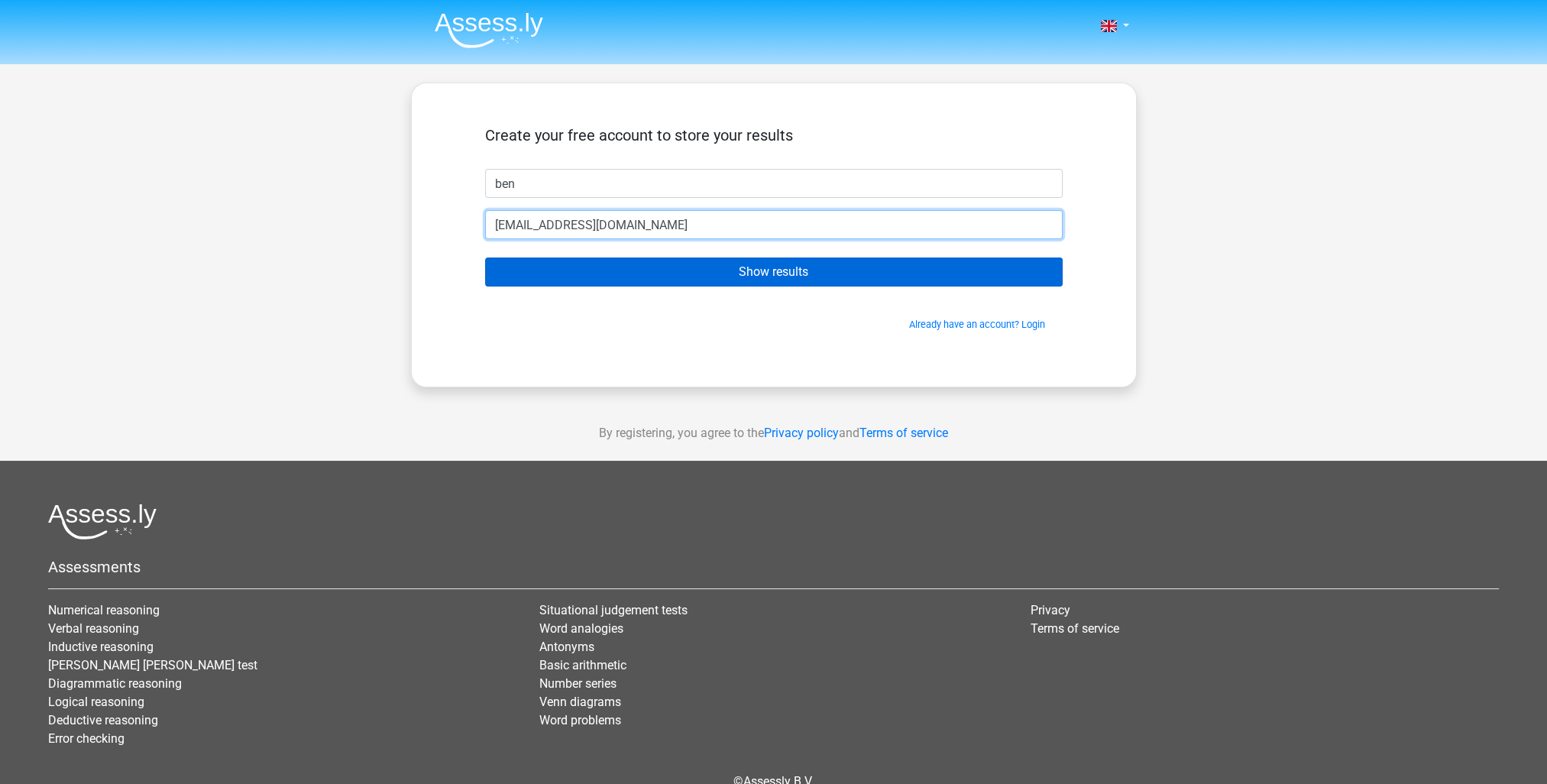
type input "ben.over@gmail.com"
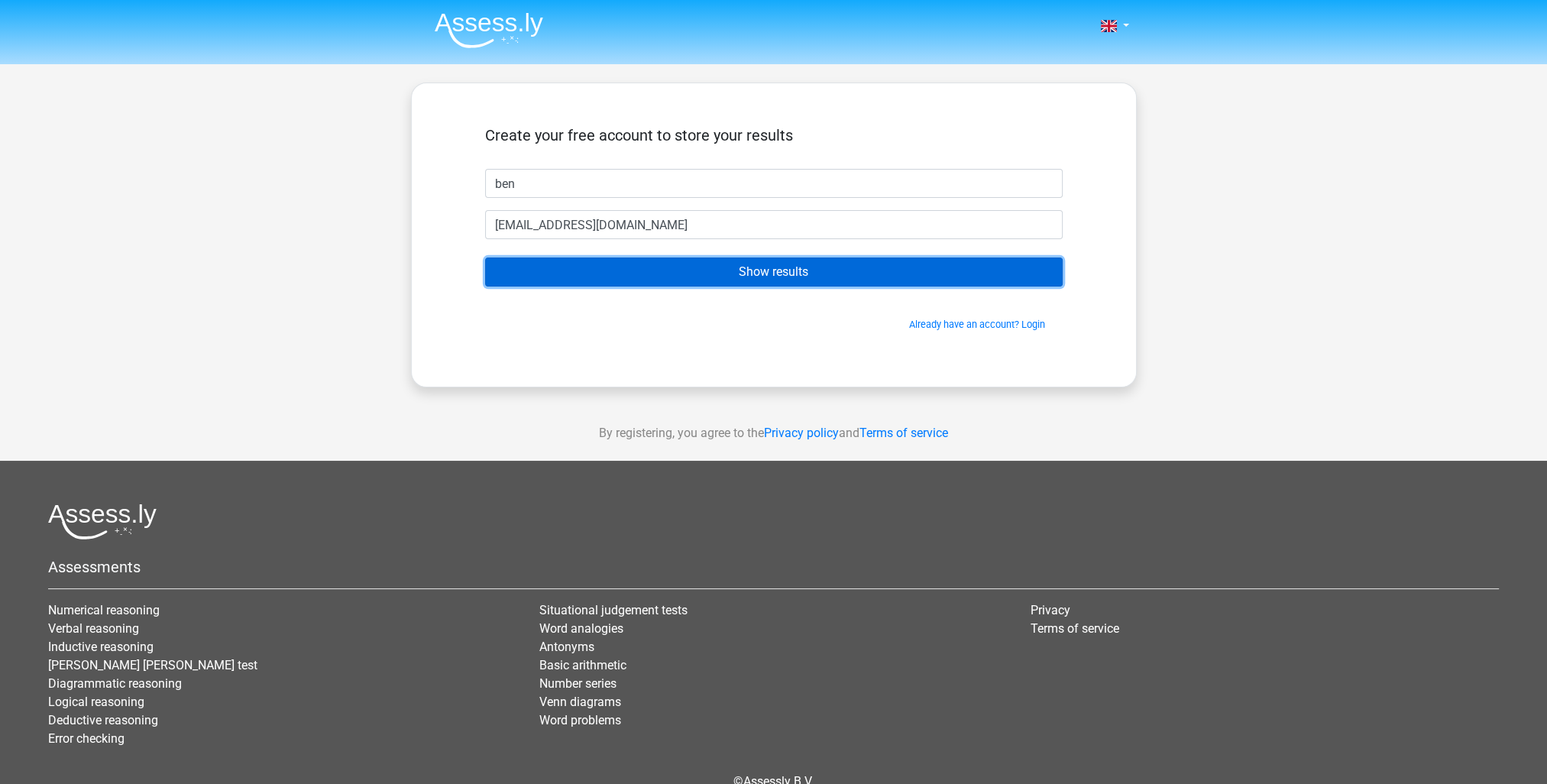
click at [763, 269] on input "Show results" at bounding box center [774, 272] width 577 height 29
